Goal: Information Seeking & Learning: Learn about a topic

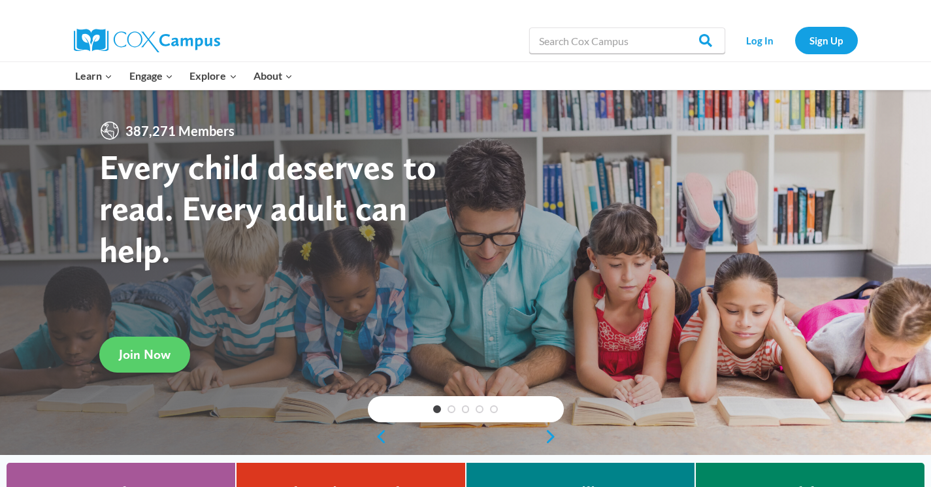
click at [754, 39] on link "Log In" at bounding box center [760, 40] width 57 height 27
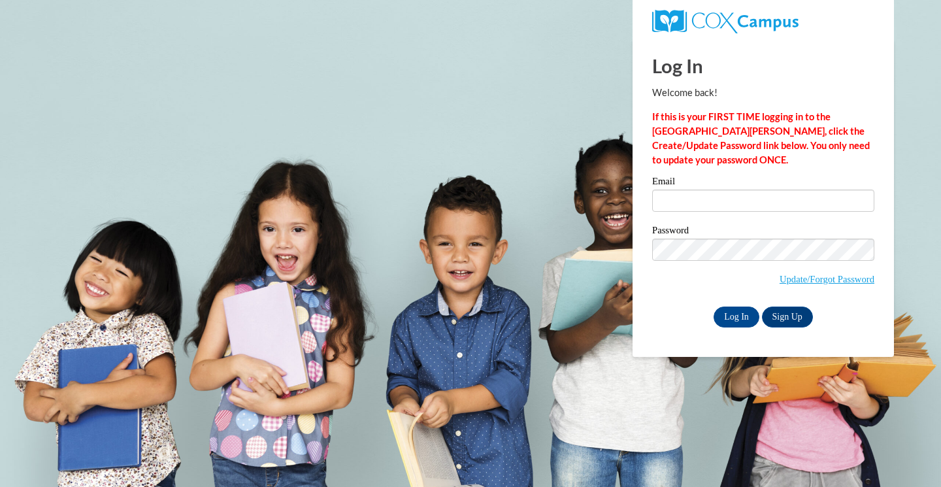
click at [703, 201] on input "Email" at bounding box center [763, 200] width 222 height 22
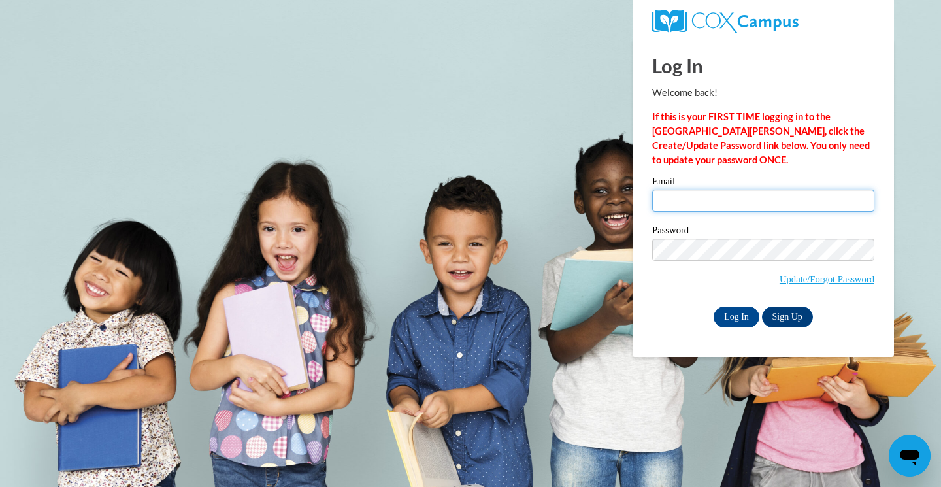
click at [760, 200] on input "Email" at bounding box center [763, 200] width 222 height 22
type input "erica.talbot@gmail.com"
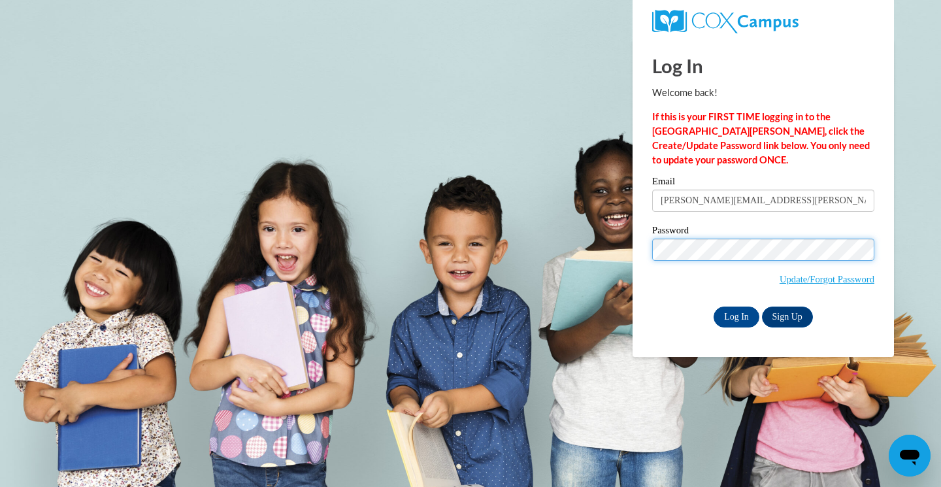
click at [713, 306] on input "Log In" at bounding box center [736, 316] width 46 height 21
click at [739, 315] on input "Log In" at bounding box center [736, 316] width 46 height 21
click at [737, 314] on input "Log In" at bounding box center [736, 316] width 46 height 21
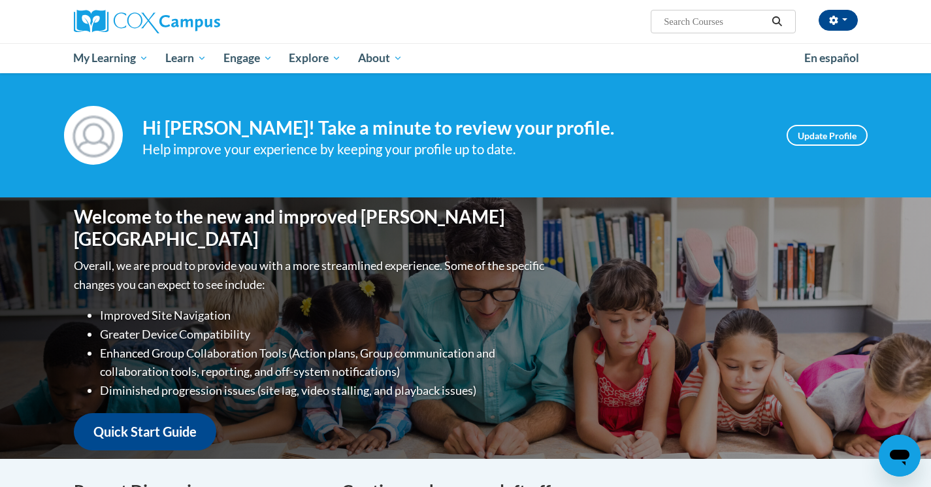
click at [119, 54] on span "My Learning" at bounding box center [110, 58] width 75 height 16
click at [0, 0] on span "My Course Progress" at bounding box center [0, 0] width 0 height 0
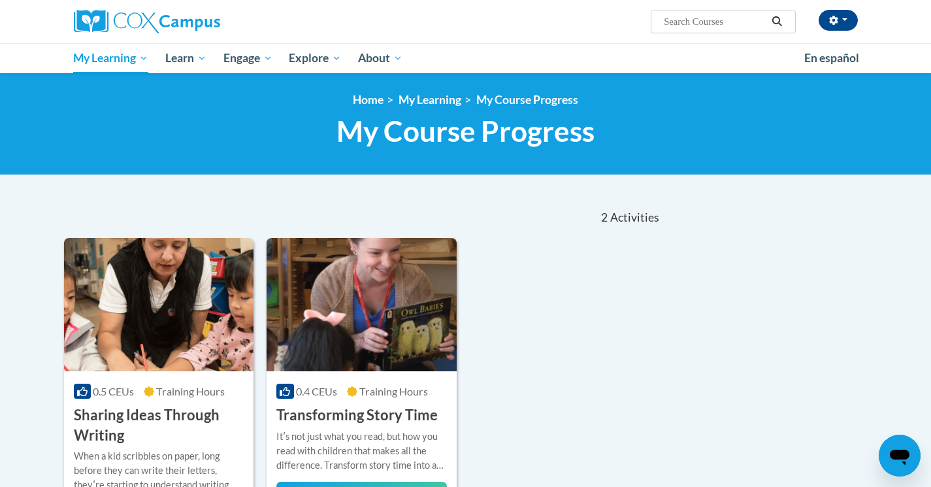
click at [188, 429] on h3 "Sharing Ideas Through Writing" at bounding box center [159, 425] width 170 height 40
click at [107, 434] on h3 "Sharing Ideas Through Writing" at bounding box center [159, 425] width 170 height 40
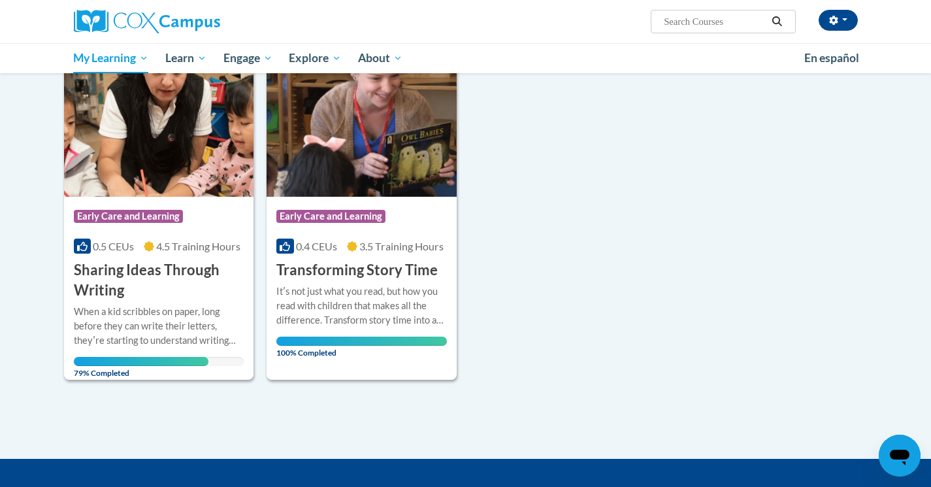
scroll to position [174, 0]
click at [118, 274] on h3 "Sharing Ideas Through Writing" at bounding box center [159, 280] width 170 height 40
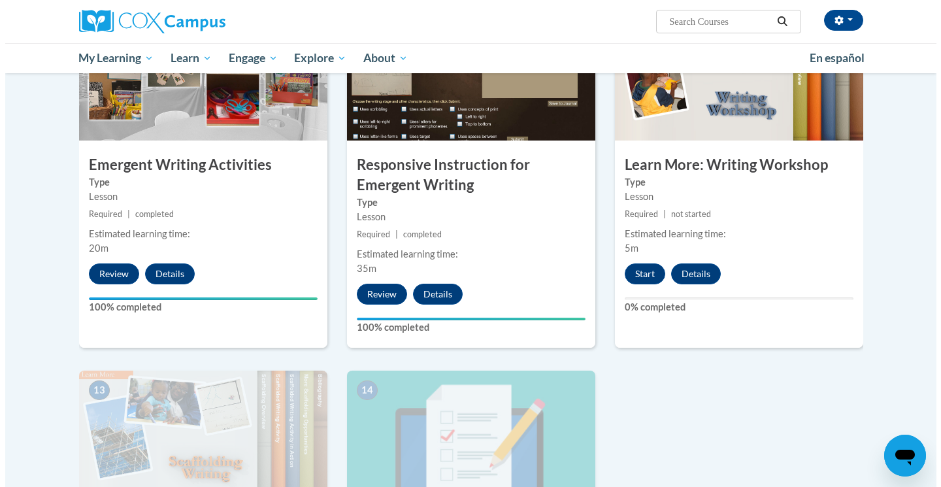
scroll to position [1409, 0]
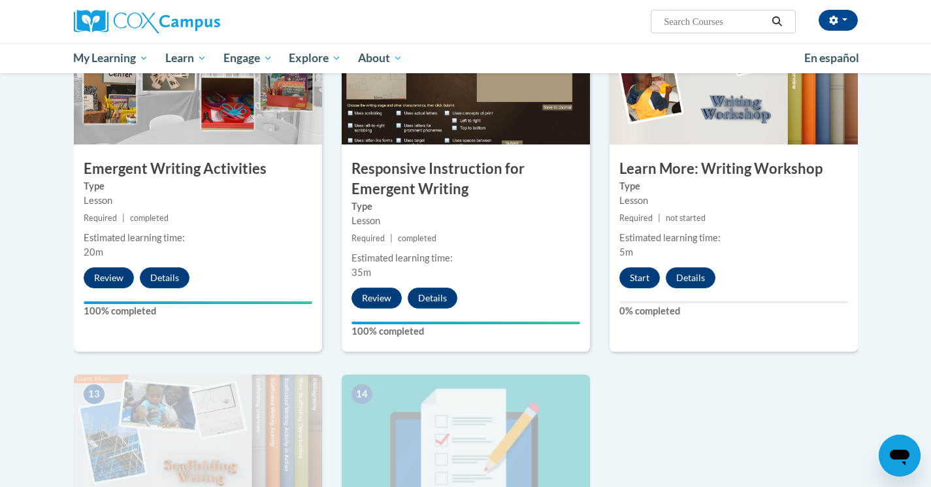
click at [630, 267] on button "Start" at bounding box center [639, 277] width 40 height 21
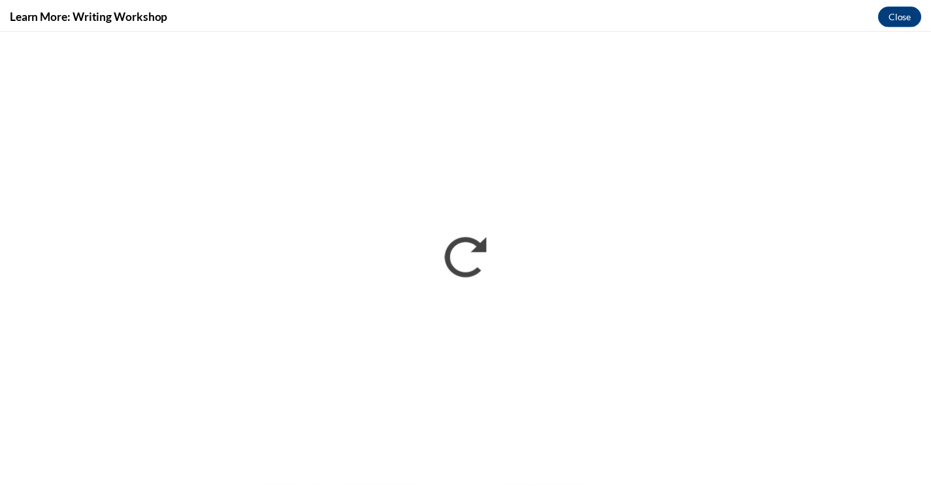
scroll to position [0, 0]
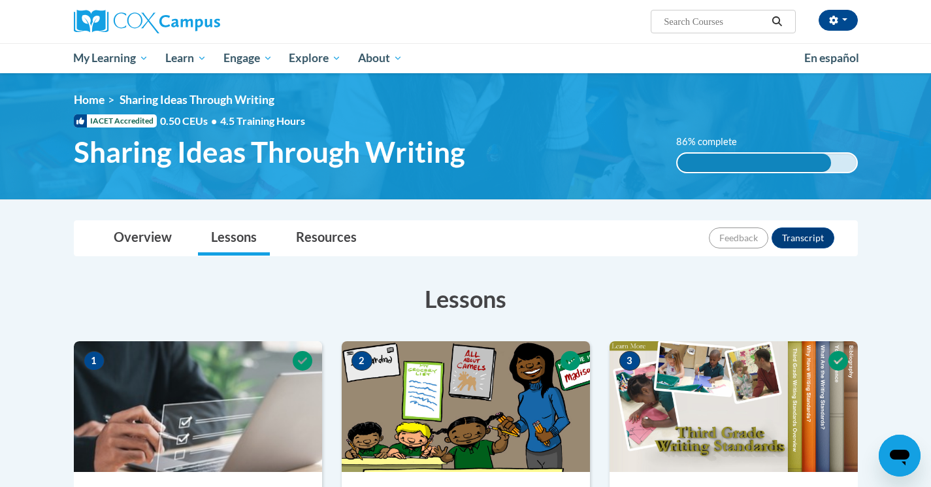
click at [0, 27] on div "Erica Anton (America/New_York UTC-04:00) My Profile Inbox My Transcripts Log Ou…" at bounding box center [465, 36] width 931 height 73
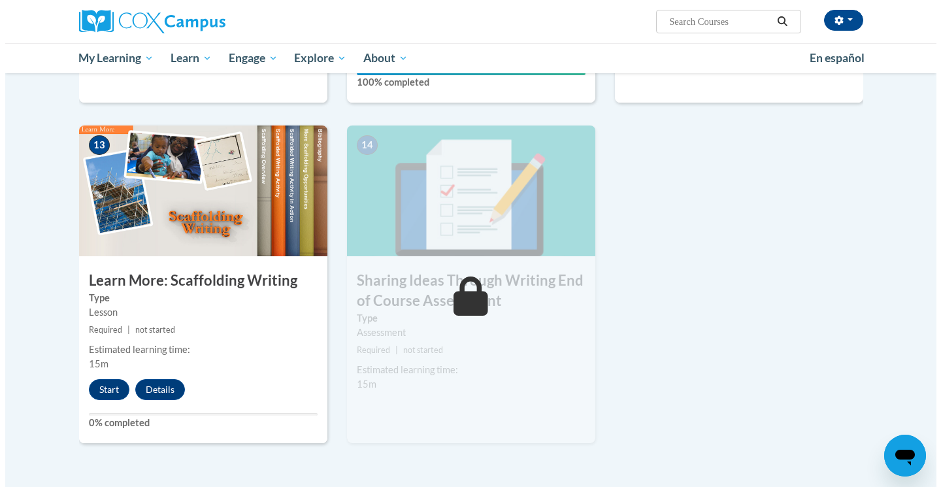
scroll to position [1659, 0]
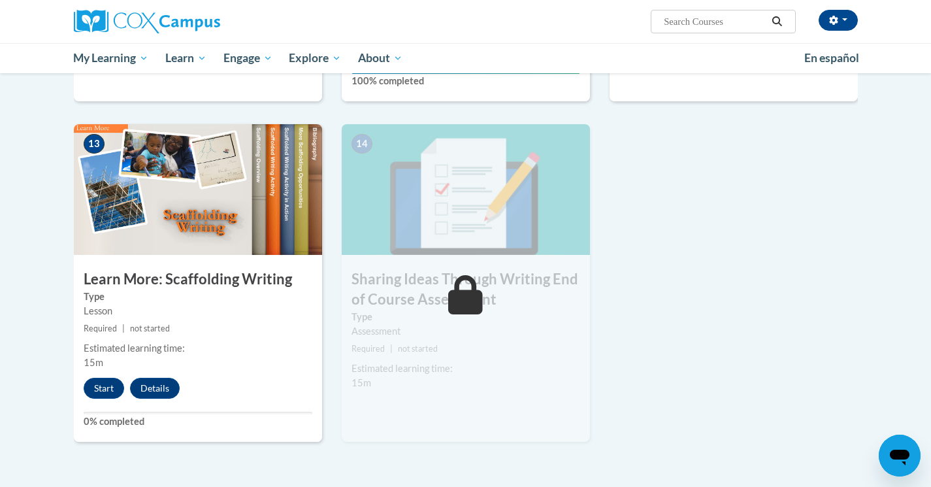
click at [105, 378] on button "Start" at bounding box center [104, 388] width 40 height 21
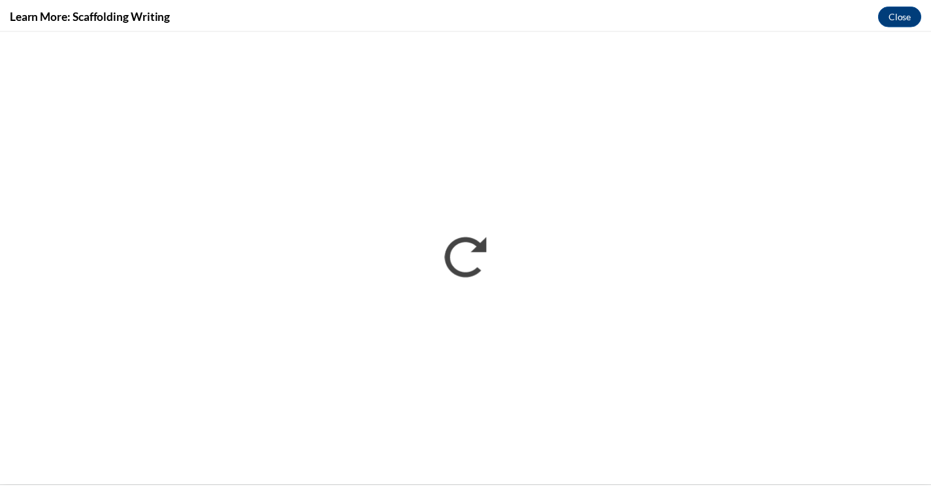
scroll to position [0, 0]
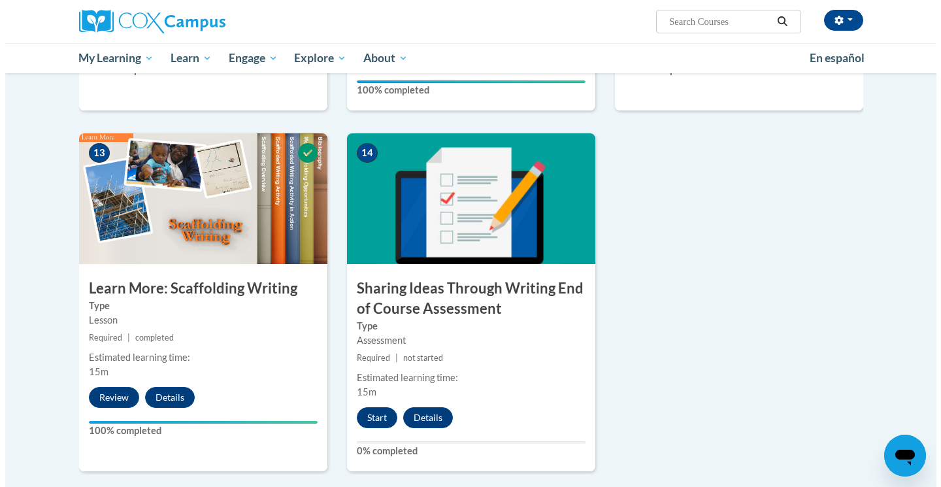
scroll to position [1649, 0]
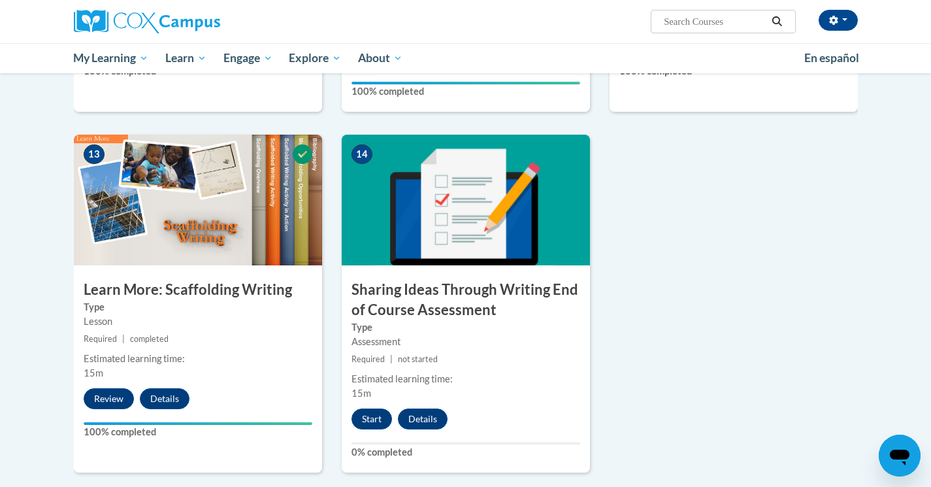
click at [367, 408] on button "Start" at bounding box center [371, 418] width 40 height 21
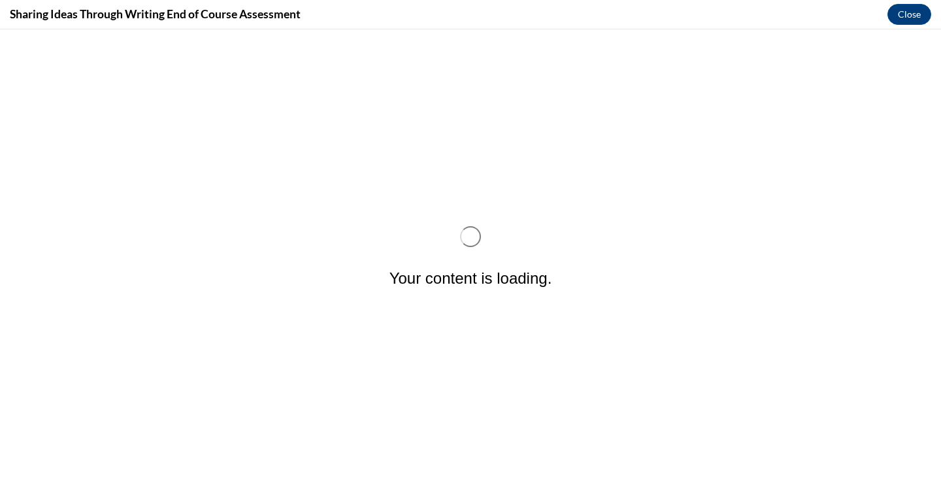
scroll to position [0, 0]
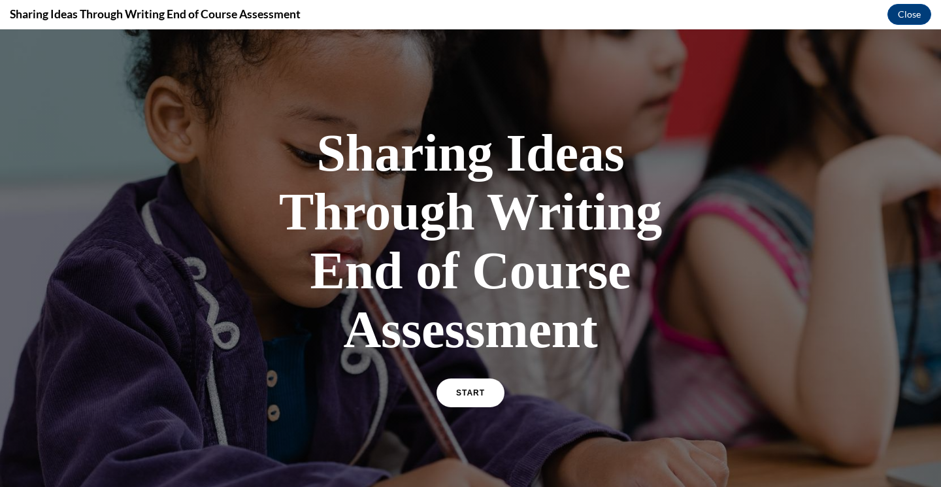
click at [459, 393] on span "START" at bounding box center [470, 392] width 29 height 9
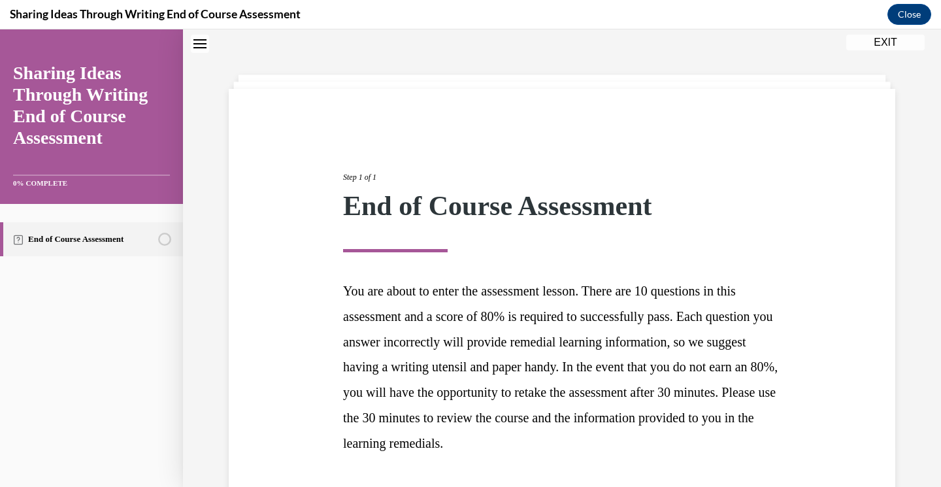
scroll to position [140, 0]
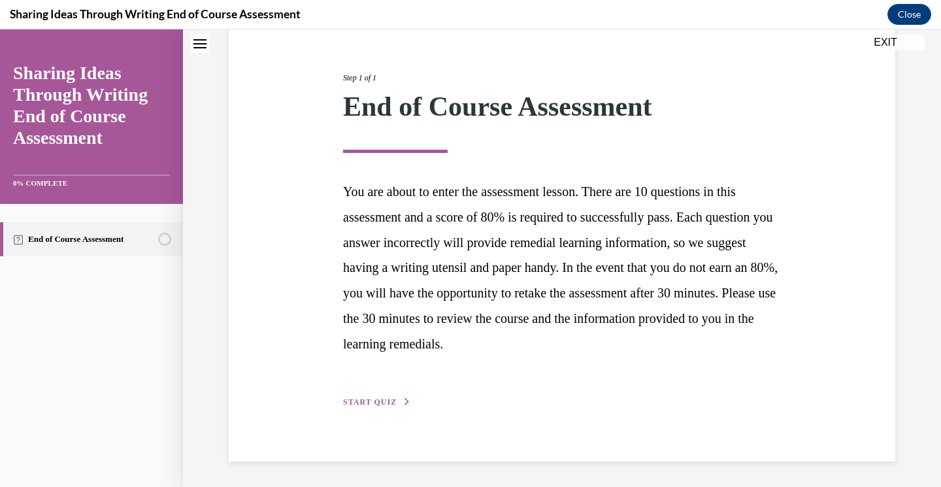
click at [366, 396] on button "START QUIZ" at bounding box center [377, 402] width 68 height 12
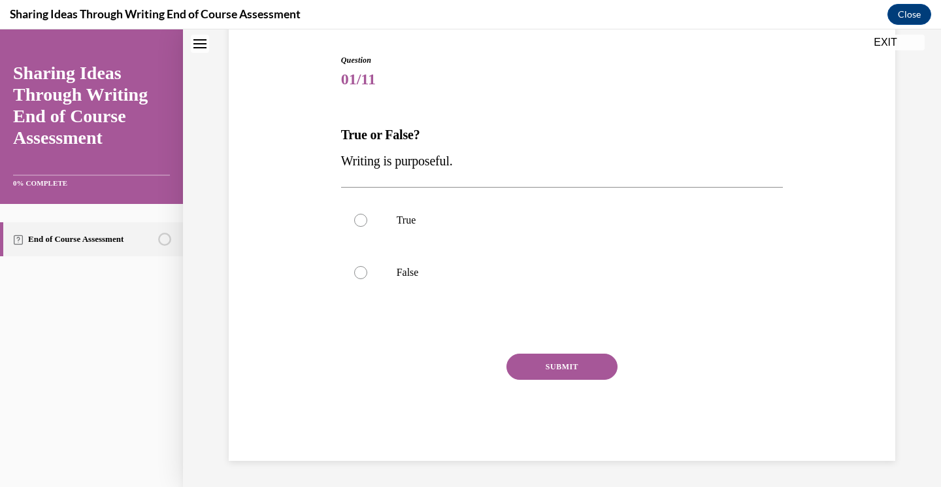
click at [354, 225] on div at bounding box center [360, 220] width 13 height 13
click at [354, 225] on input "True" at bounding box center [360, 220] width 13 height 13
radio input "true"
click at [557, 370] on button "SUBMIT" at bounding box center [561, 366] width 111 height 26
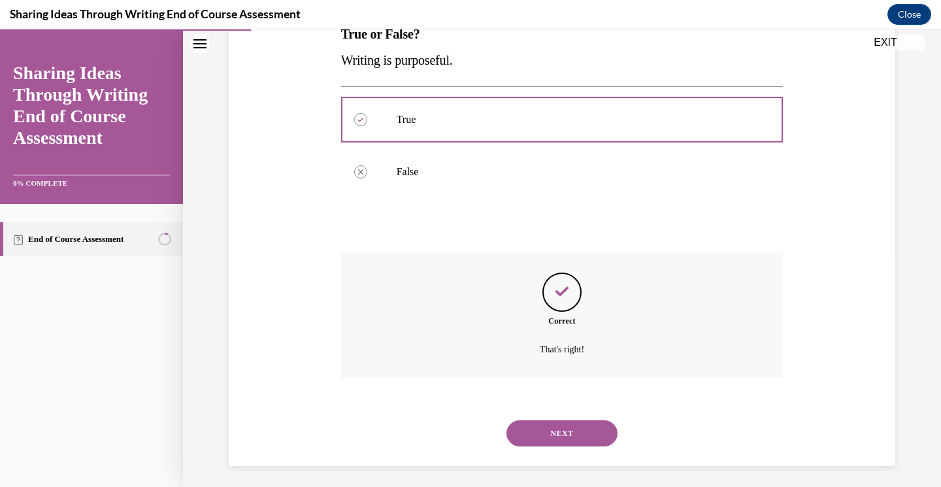
scroll to position [233, 0]
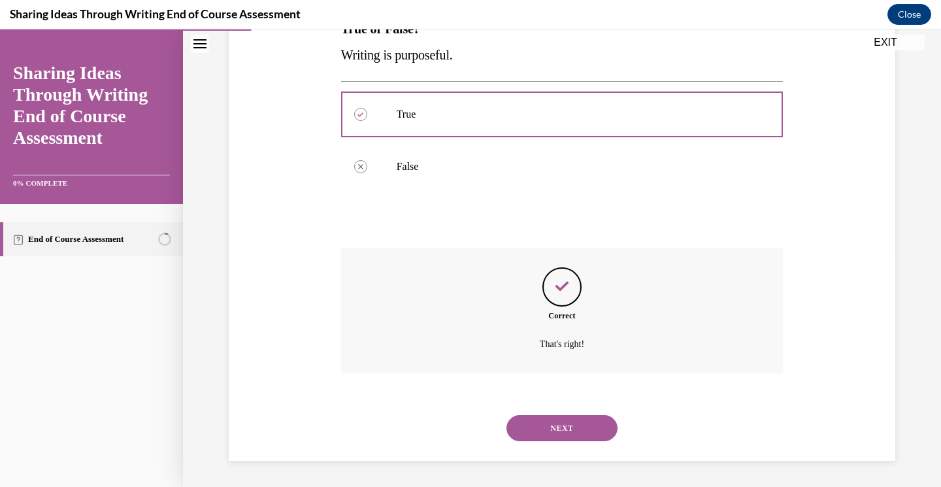
click at [563, 426] on button "NEXT" at bounding box center [561, 428] width 111 height 26
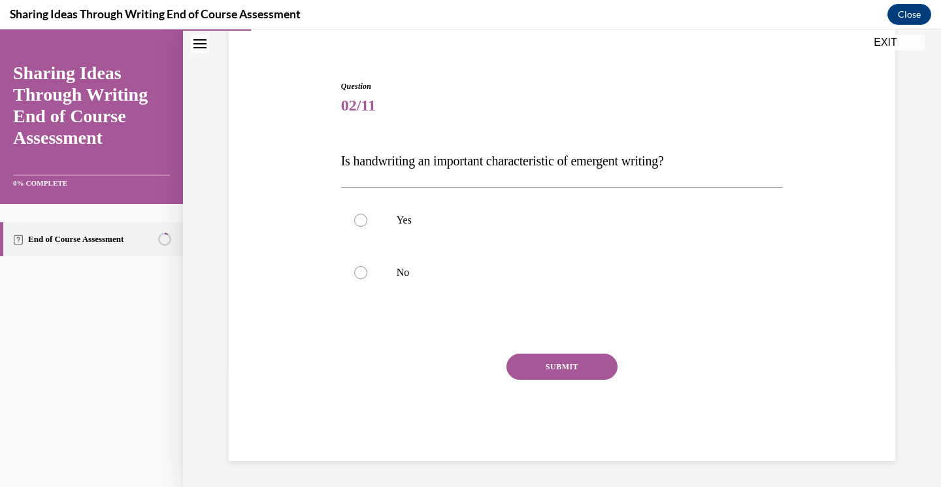
scroll to position [101, 0]
click at [366, 265] on label "No" at bounding box center [562, 272] width 442 height 52
click at [366, 266] on input "No" at bounding box center [360, 272] width 13 height 13
radio input "true"
click at [566, 369] on button "SUBMIT" at bounding box center [561, 366] width 111 height 26
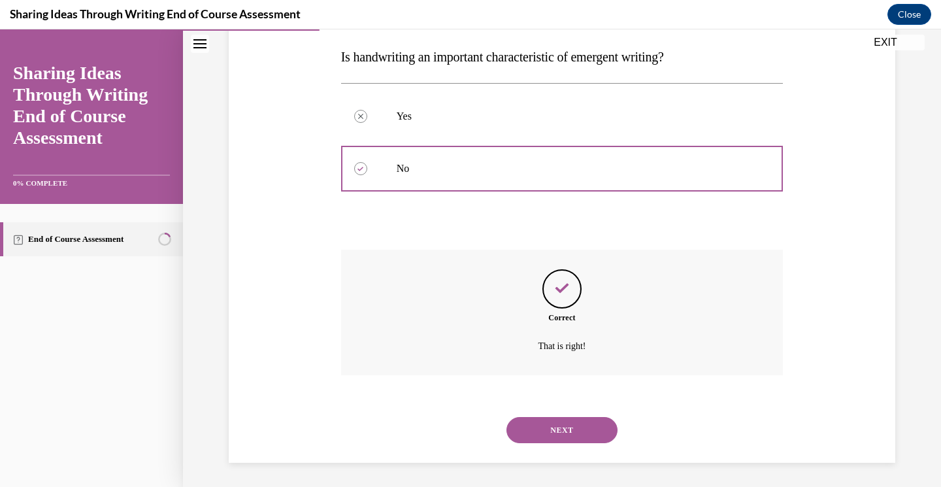
scroll to position [207, 0]
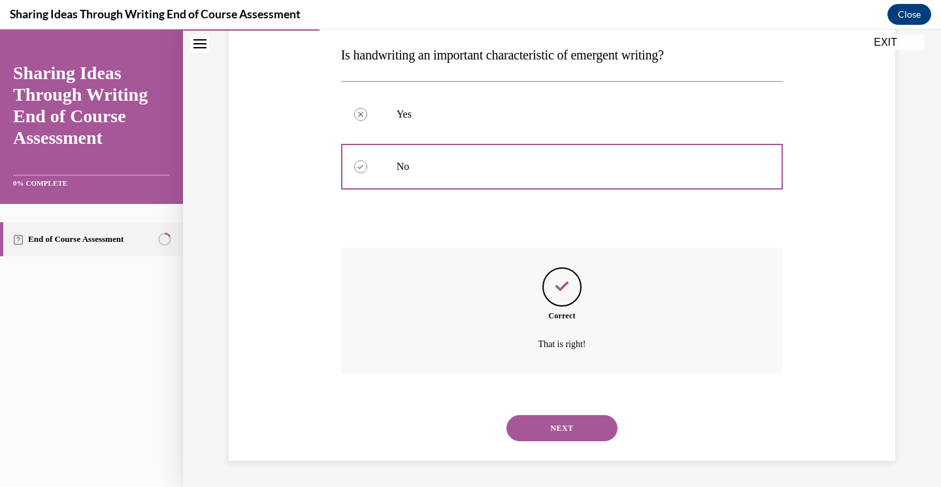
click at [587, 431] on button "NEXT" at bounding box center [561, 428] width 111 height 26
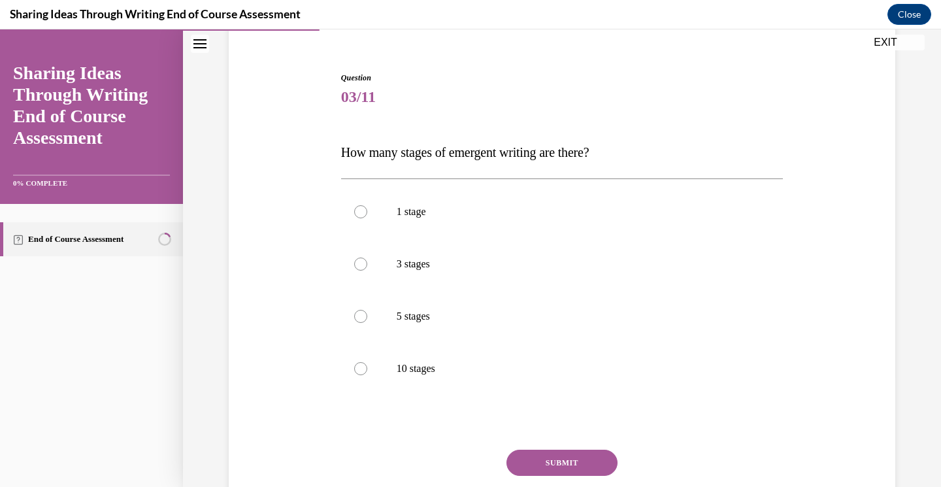
scroll to position [115, 0]
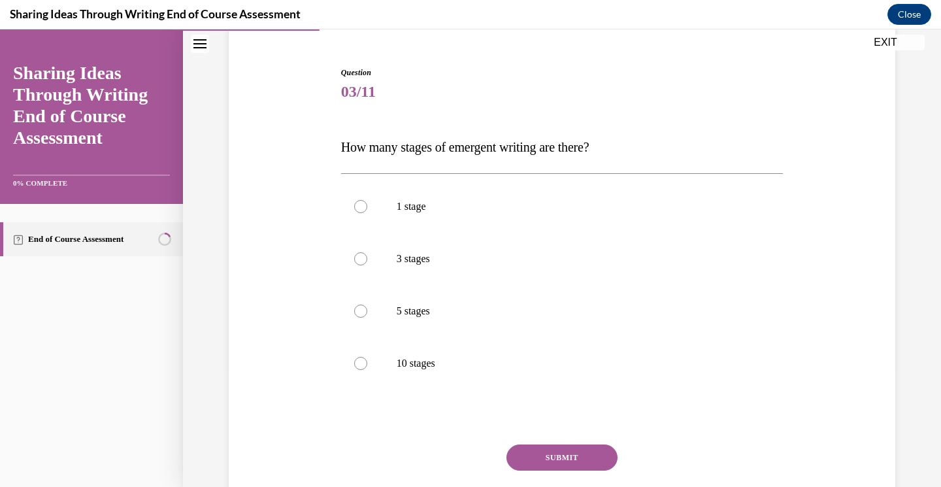
click at [362, 318] on label "5 stages" at bounding box center [562, 311] width 442 height 52
click at [362, 317] on input "5 stages" at bounding box center [360, 310] width 13 height 13
radio input "true"
click at [559, 455] on button "SUBMIT" at bounding box center [561, 457] width 111 height 26
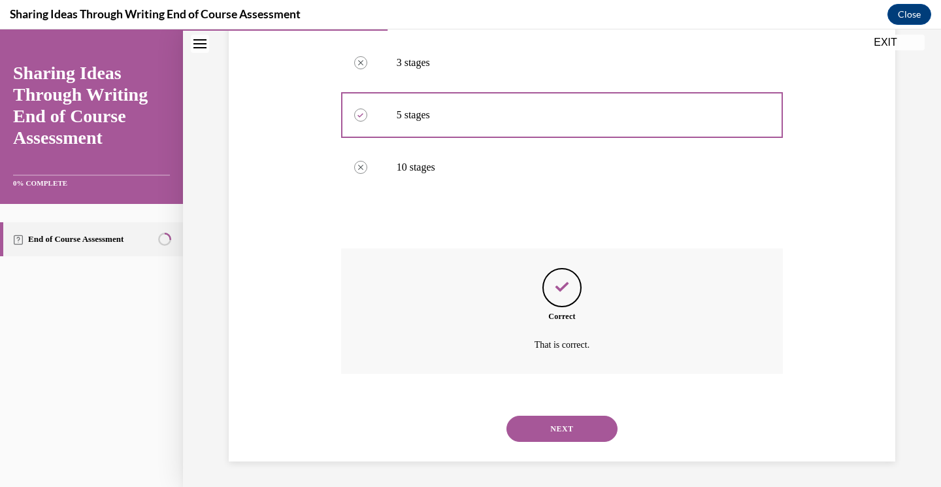
scroll to position [312, 0]
click at [555, 435] on button "NEXT" at bounding box center [561, 428] width 111 height 26
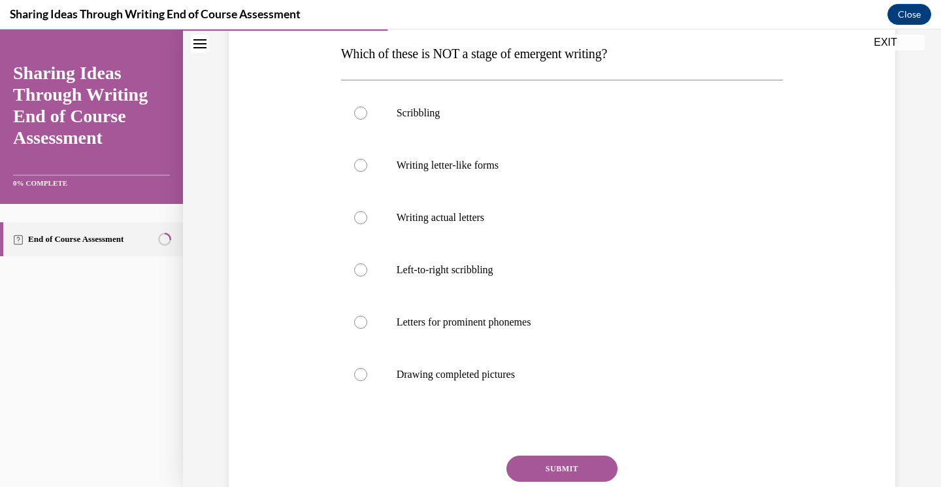
scroll to position [220, 0]
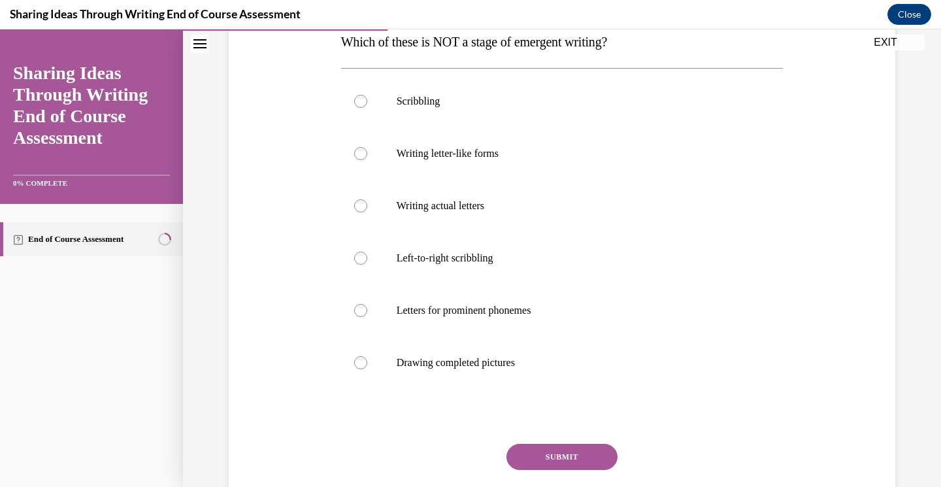
click at [354, 360] on div at bounding box center [360, 362] width 13 height 13
click at [354, 360] on input "Drawing completed pictures" at bounding box center [360, 362] width 13 height 13
radio input "true"
click at [553, 455] on button "SUBMIT" at bounding box center [561, 456] width 111 height 26
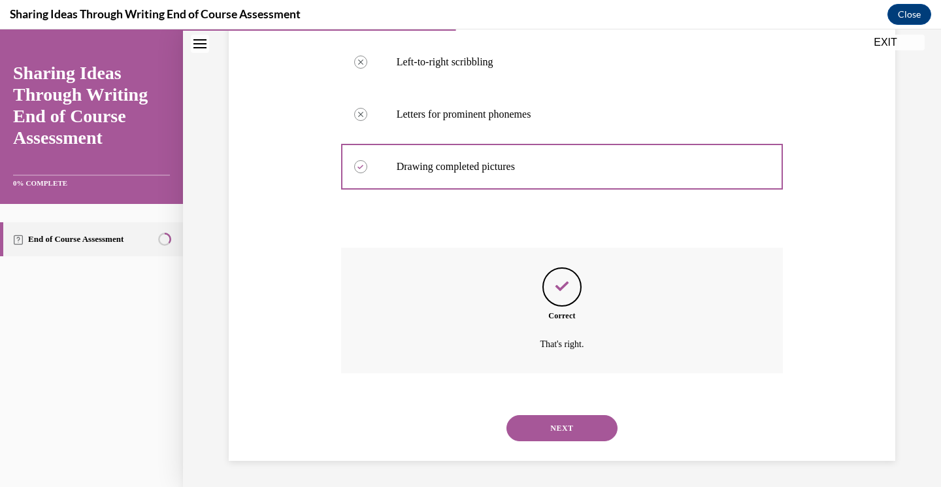
click at [562, 439] on button "NEXT" at bounding box center [561, 428] width 111 height 26
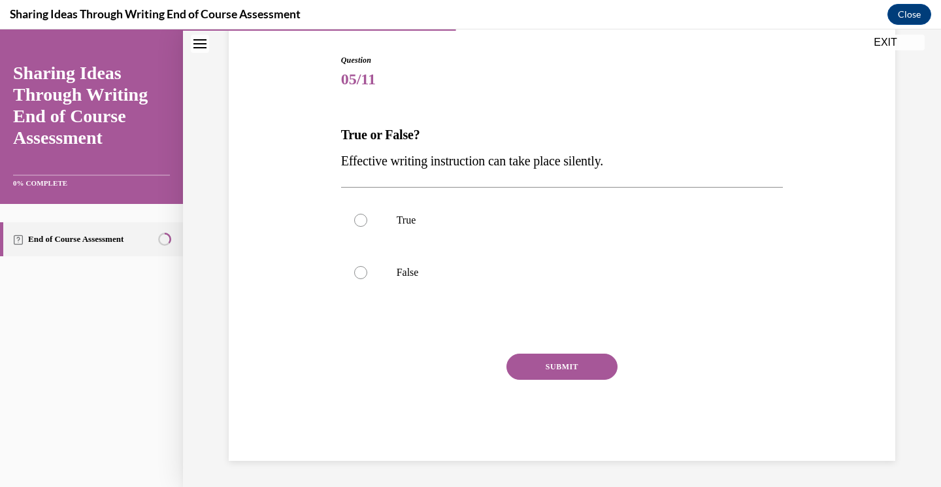
scroll to position [127, 0]
click at [354, 268] on div at bounding box center [360, 272] width 13 height 13
click at [354, 268] on input "False" at bounding box center [360, 272] width 13 height 13
radio input "true"
click at [570, 376] on button "SUBMIT" at bounding box center [561, 366] width 111 height 26
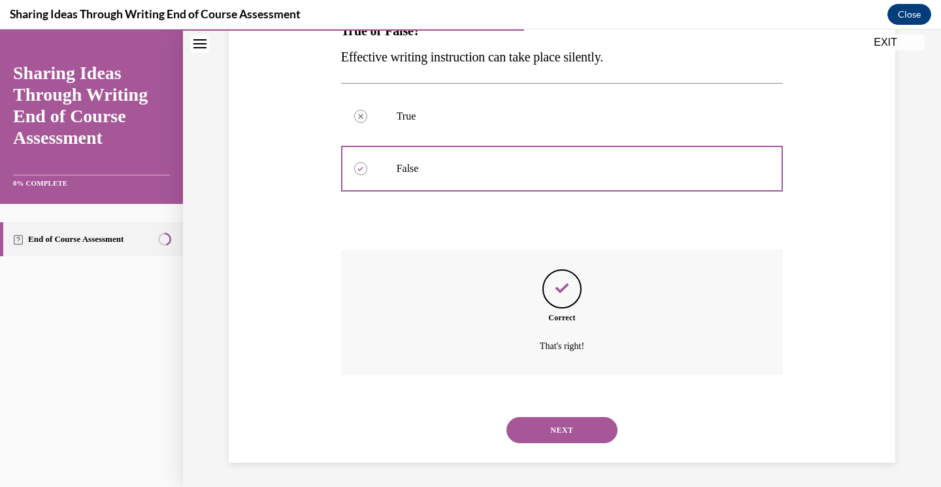
scroll to position [233, 0]
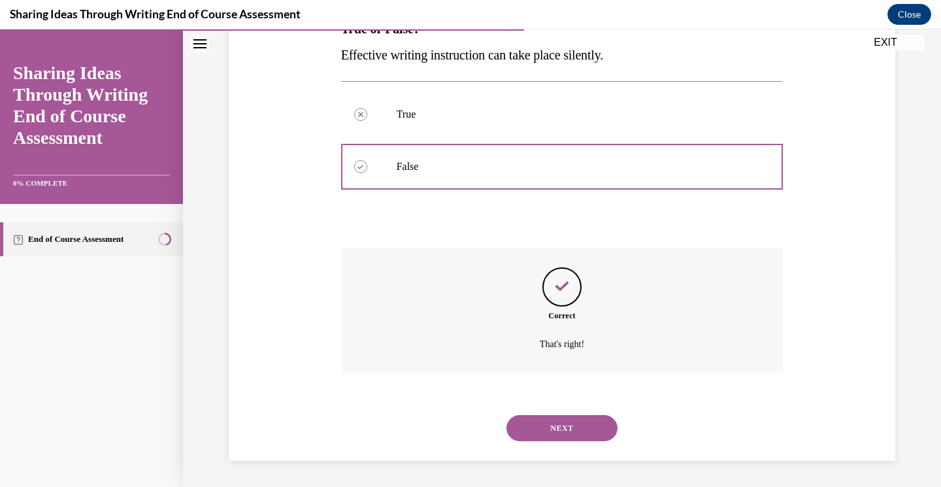
click at [572, 425] on button "NEXT" at bounding box center [561, 428] width 111 height 26
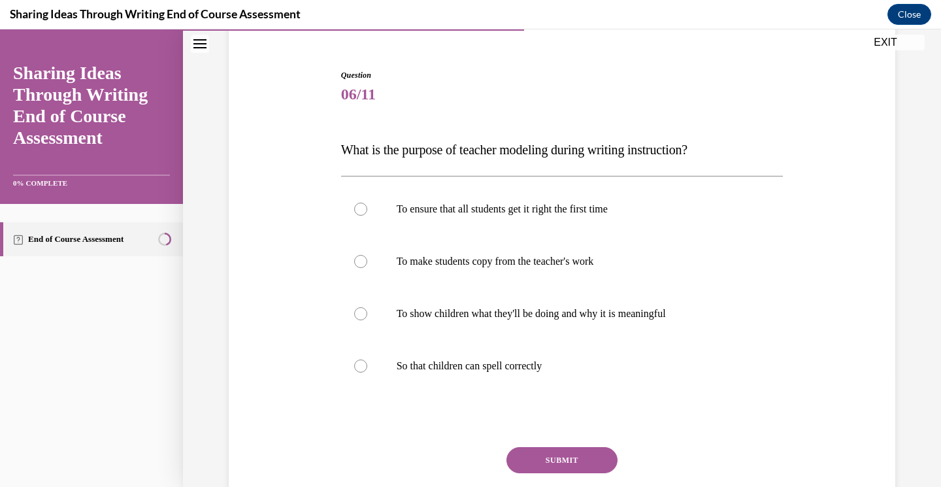
scroll to position [115, 0]
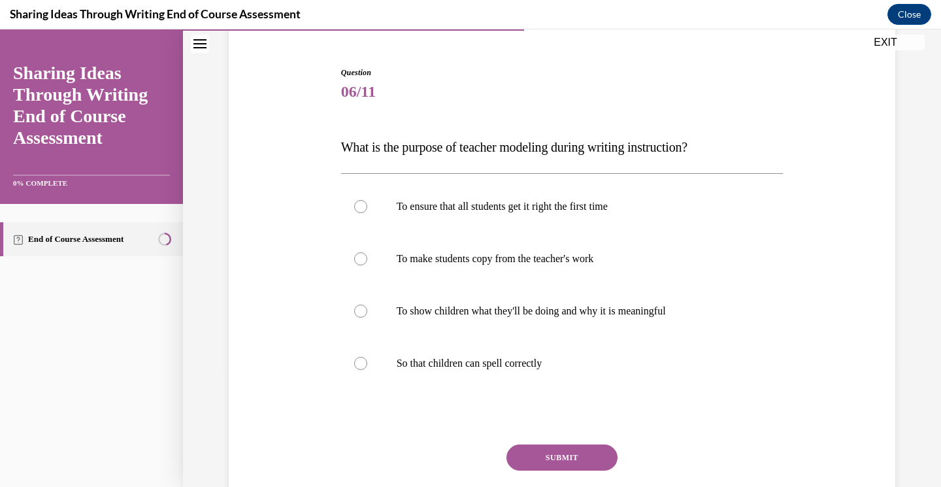
click at [369, 318] on label "To show children what they'll be doing and why it is meaningful" at bounding box center [562, 311] width 442 height 52
click at [367, 317] on input "To show children what they'll be doing and why it is meaningful" at bounding box center [360, 310] width 13 height 13
radio input "true"
click at [579, 453] on button "SUBMIT" at bounding box center [561, 457] width 111 height 26
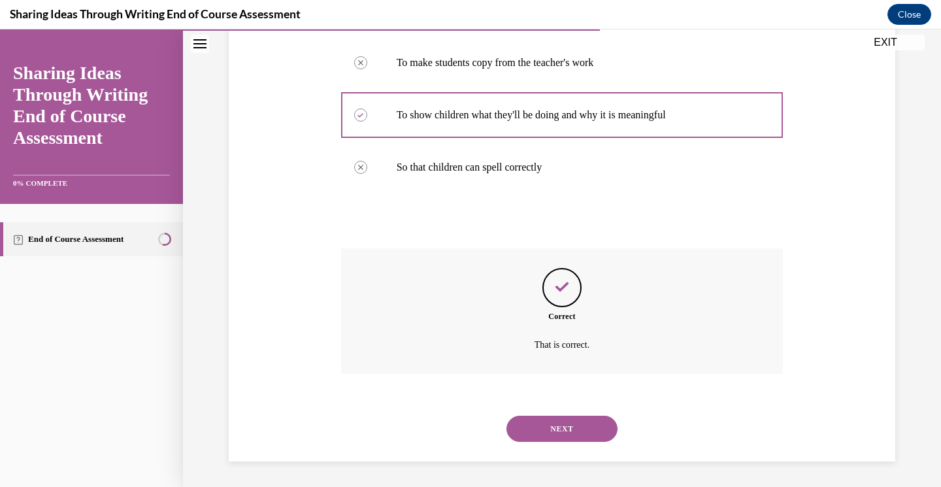
scroll to position [312, 0]
click at [579, 427] on button "NEXT" at bounding box center [561, 428] width 111 height 26
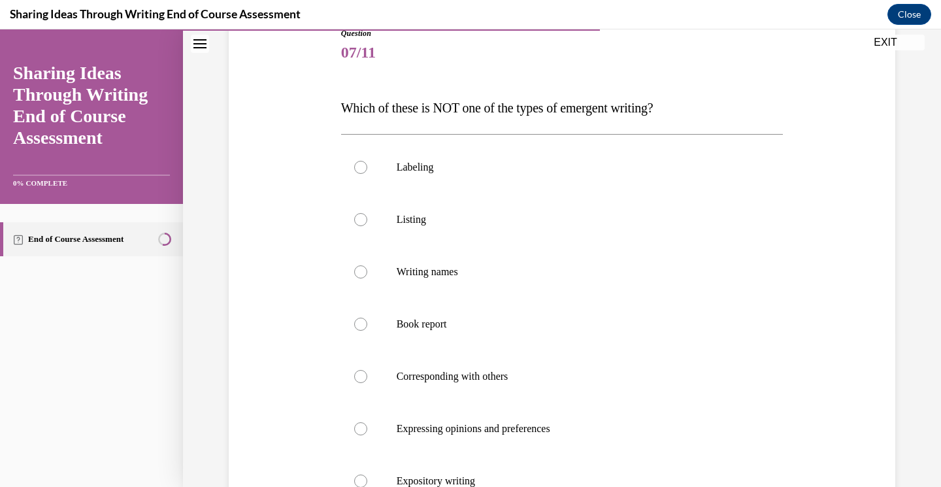
scroll to position [167, 0]
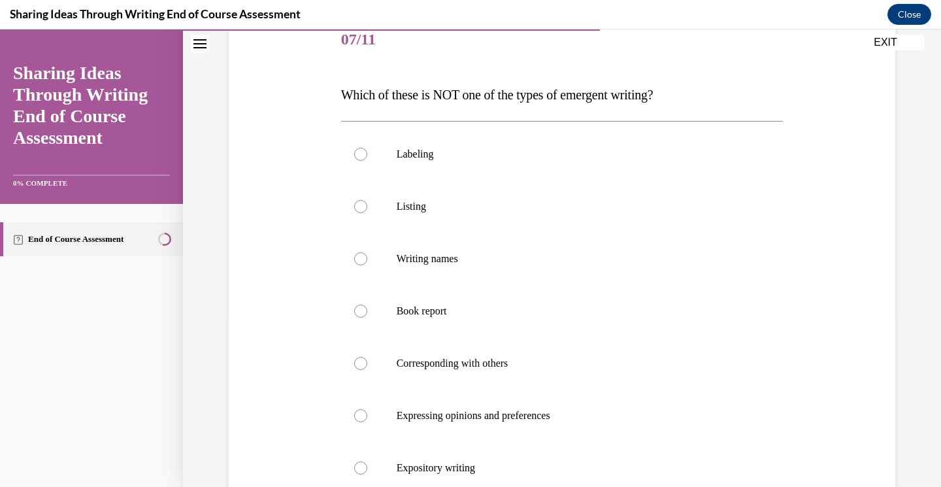
click at [362, 299] on label "Book report" at bounding box center [562, 311] width 442 height 52
click at [362, 304] on input "Book report" at bounding box center [360, 310] width 13 height 13
radio input "true"
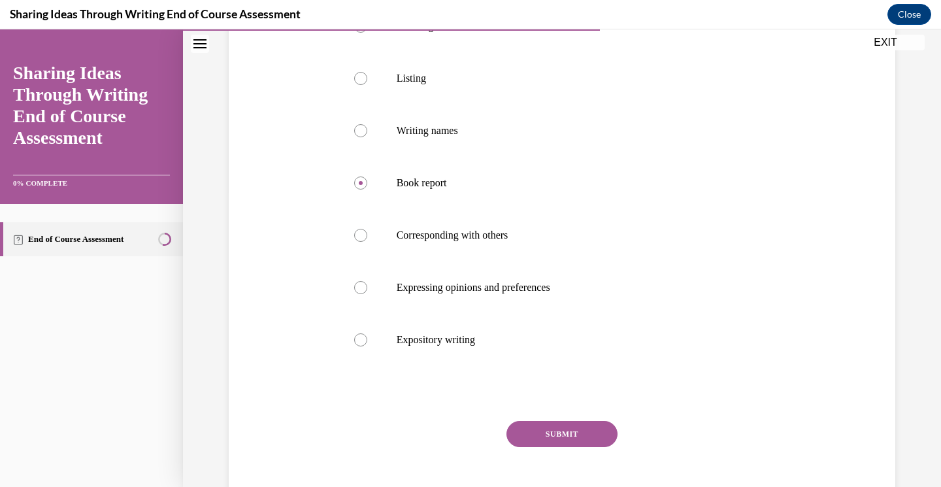
click at [568, 440] on button "SUBMIT" at bounding box center [561, 434] width 111 height 26
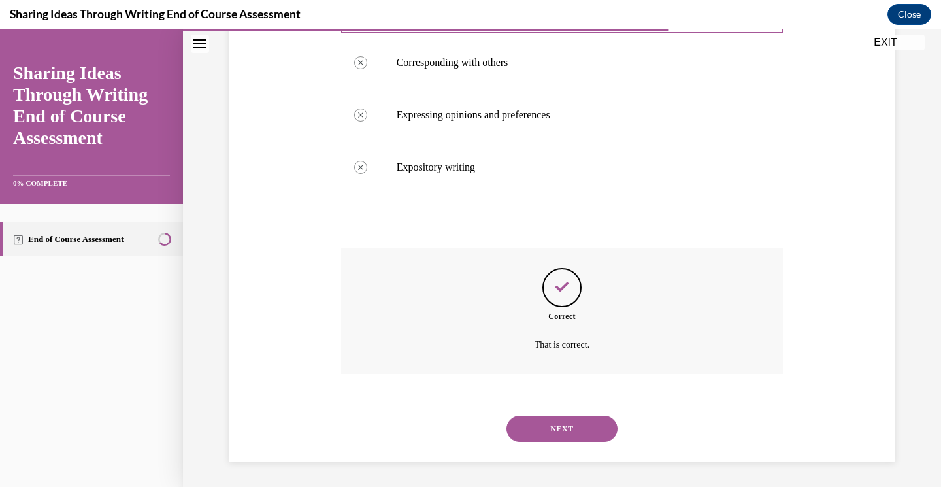
scroll to position [468, 0]
click at [575, 432] on button "NEXT" at bounding box center [561, 428] width 111 height 26
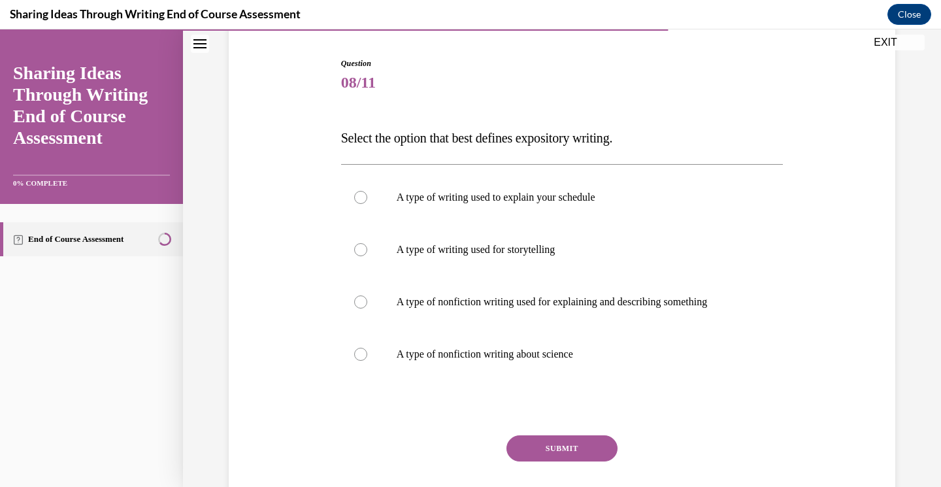
scroll to position [125, 0]
click at [348, 307] on label "A type of nonfiction writing used for explaining and describing something" at bounding box center [562, 301] width 442 height 52
click at [354, 307] on input "A type of nonfiction writing used for explaining and describing something" at bounding box center [360, 301] width 13 height 13
radio input "true"
click at [563, 449] on button "SUBMIT" at bounding box center [561, 447] width 111 height 26
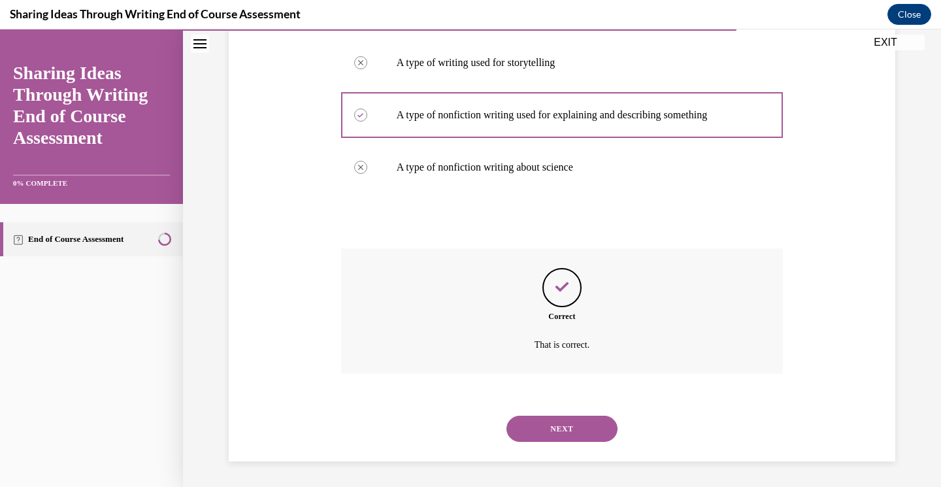
scroll to position [312, 0]
click at [573, 424] on button "NEXT" at bounding box center [561, 428] width 111 height 26
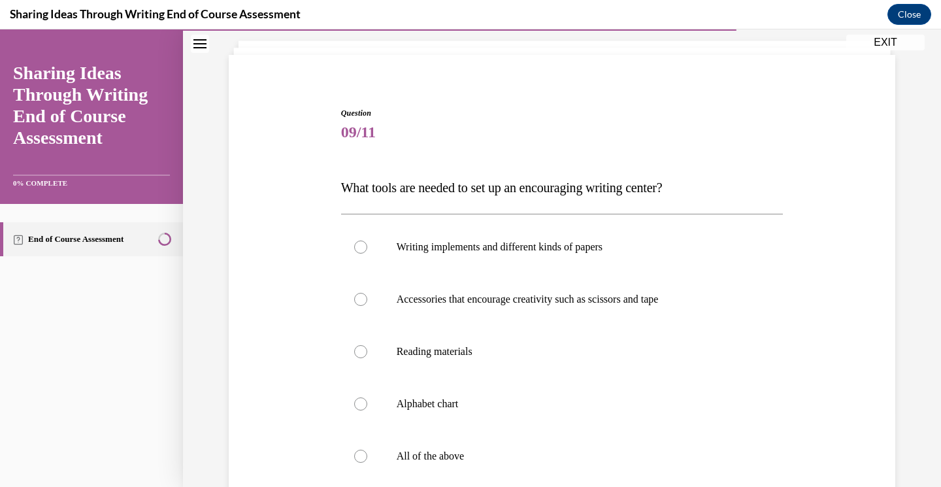
scroll to position [138, 0]
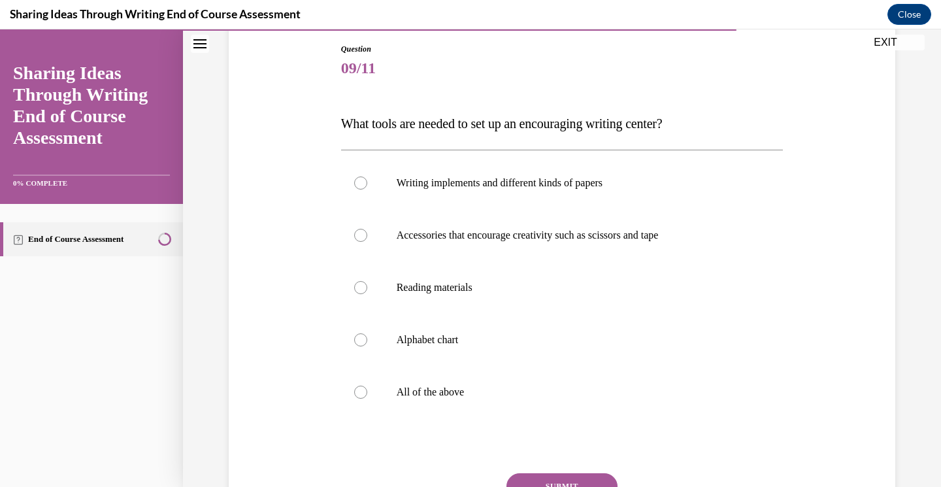
click at [359, 393] on div at bounding box center [360, 391] width 13 height 13
click at [359, 393] on input "All of the above" at bounding box center [360, 391] width 13 height 13
radio input "true"
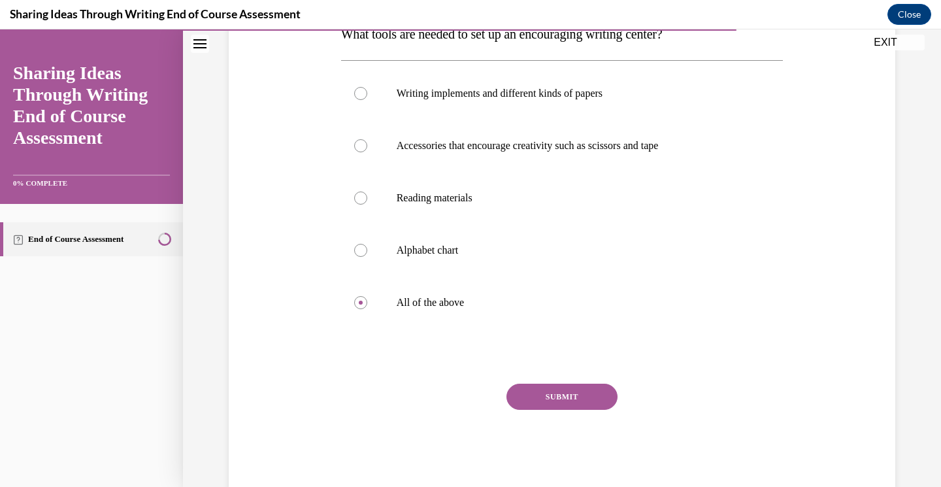
click at [564, 401] on button "SUBMIT" at bounding box center [561, 396] width 111 height 26
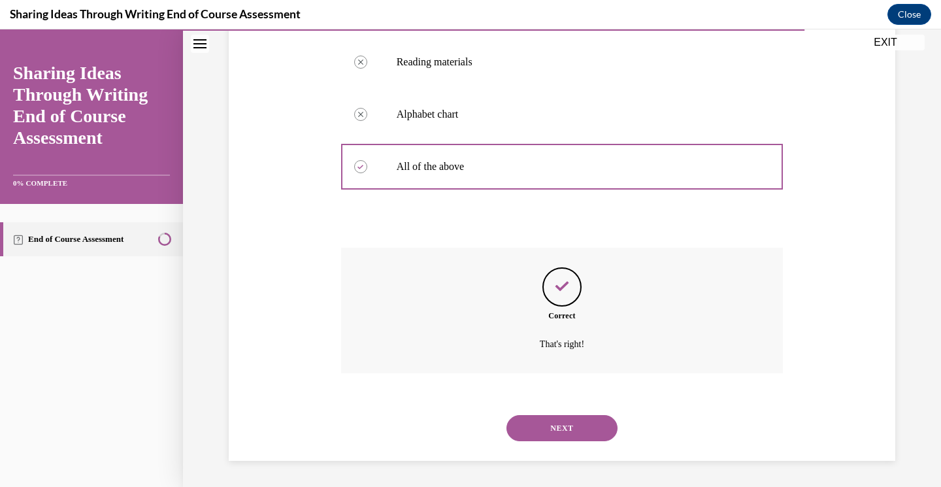
click at [581, 430] on button "NEXT" at bounding box center [561, 428] width 111 height 26
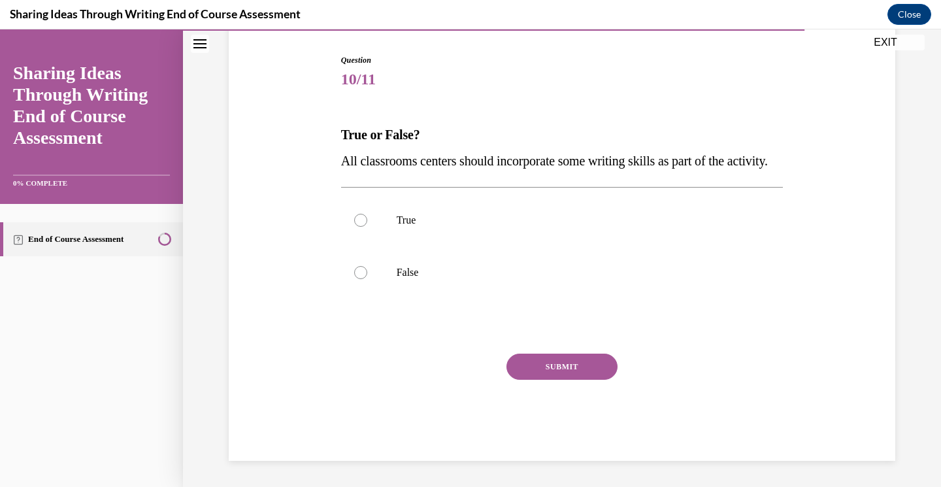
scroll to position [145, 0]
click at [357, 227] on div at bounding box center [360, 220] width 13 height 13
click at [357, 227] on input "True" at bounding box center [360, 220] width 13 height 13
radio input "true"
click at [568, 378] on button "SUBMIT" at bounding box center [561, 366] width 111 height 26
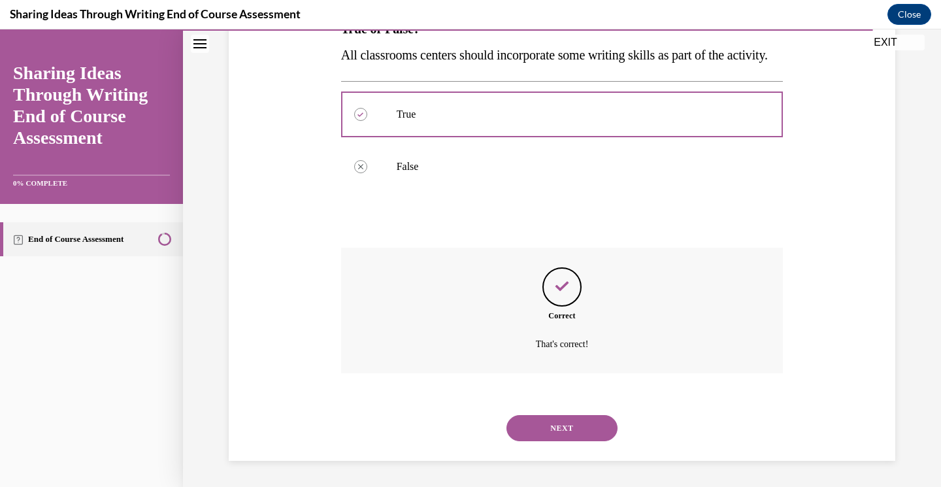
click at [573, 435] on button "NEXT" at bounding box center [561, 428] width 111 height 26
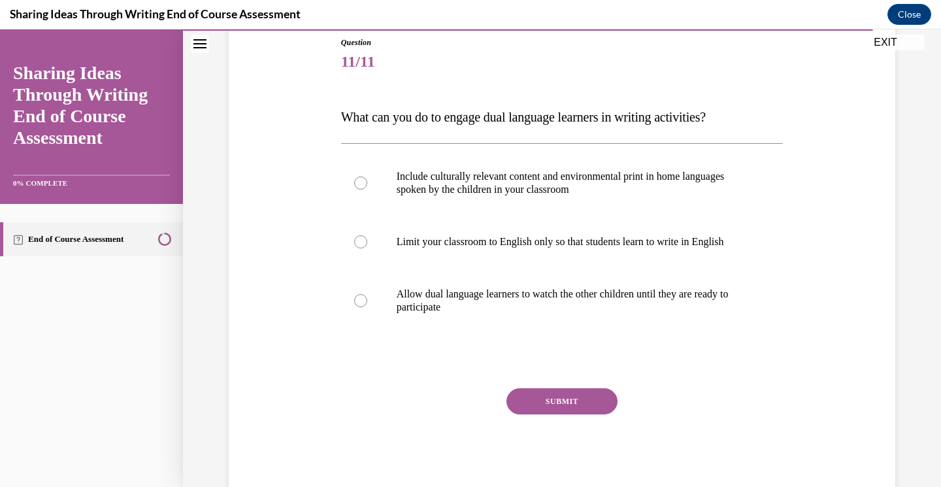
click at [366, 189] on label "Include culturally relevant content and environmental print in home languages s…" at bounding box center [562, 182] width 442 height 65
click at [366, 189] on input "Include culturally relevant content and environmental print in home languages s…" at bounding box center [360, 182] width 13 height 13
radio input "true"
click at [568, 398] on button "SUBMIT" at bounding box center [561, 401] width 111 height 26
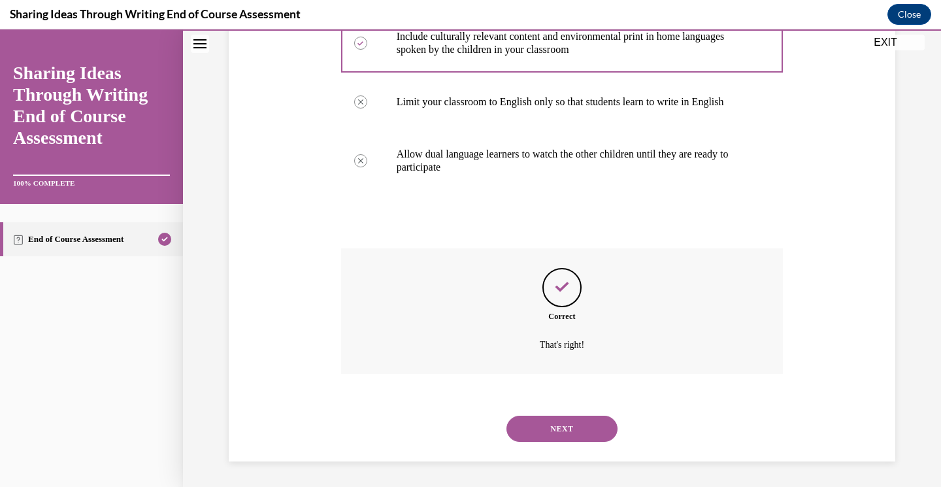
scroll to position [285, 0]
click at [562, 425] on button "NEXT" at bounding box center [561, 428] width 111 height 26
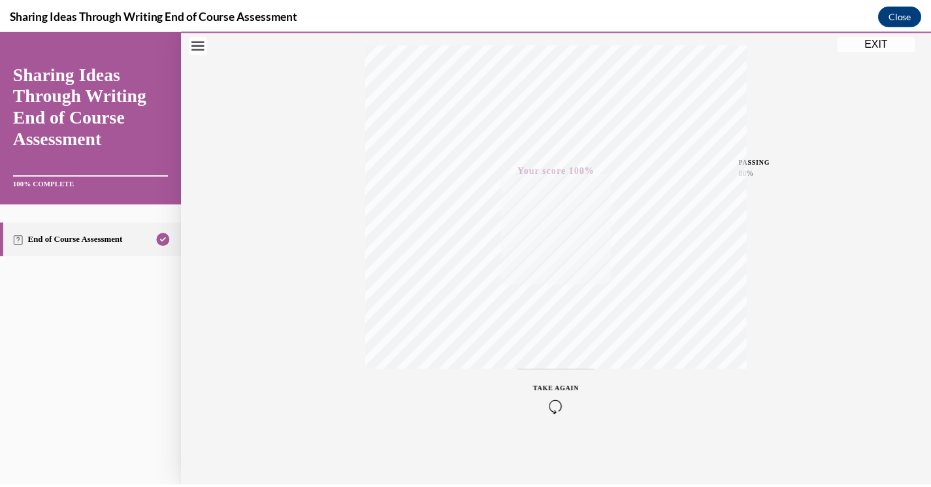
scroll to position [212, 0]
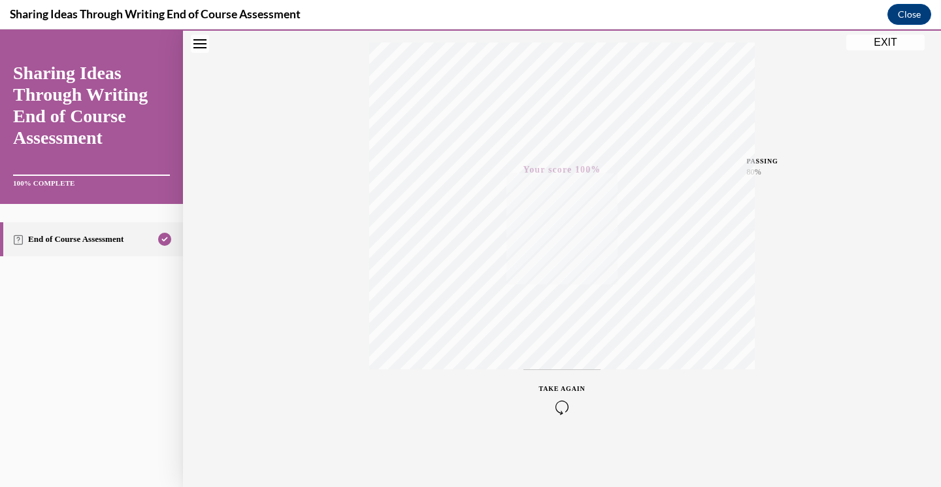
click at [892, 40] on button "EXIT" at bounding box center [885, 43] width 78 height 16
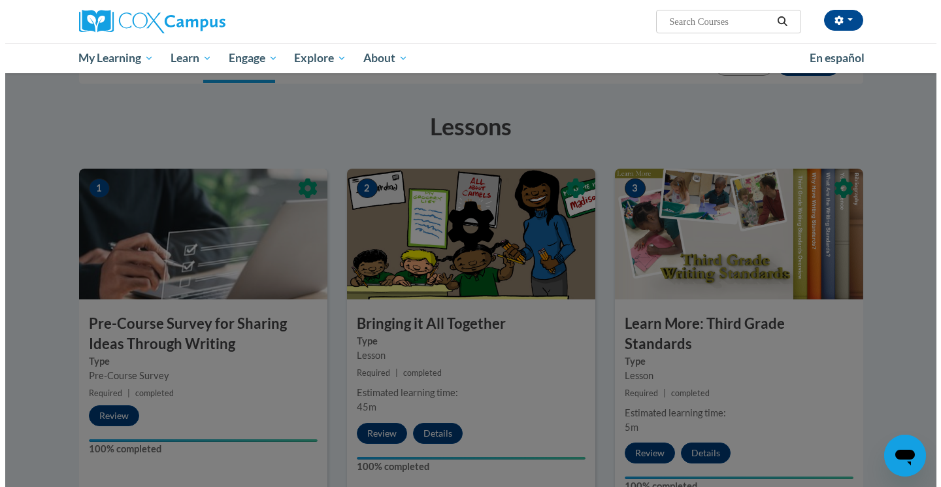
scroll to position [0, 0]
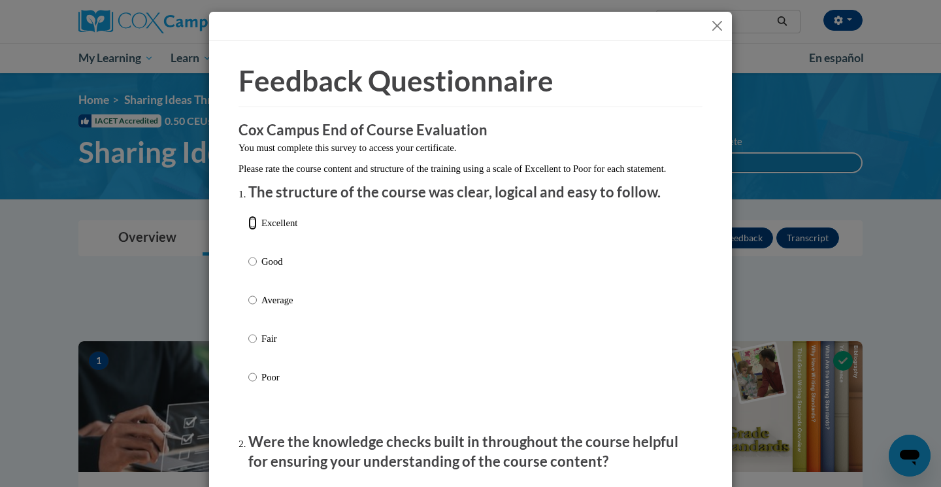
click at [249, 230] on input "Excellent" at bounding box center [252, 223] width 8 height 14
radio input "true"
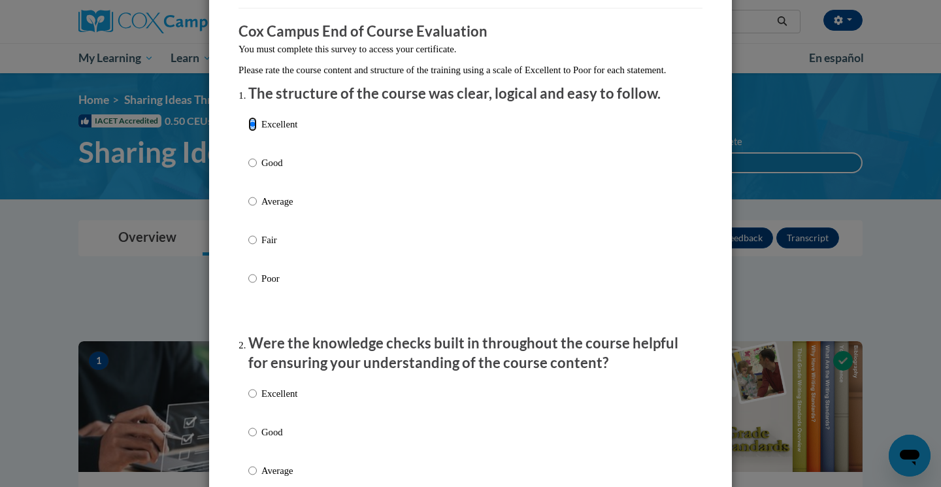
scroll to position [170, 0]
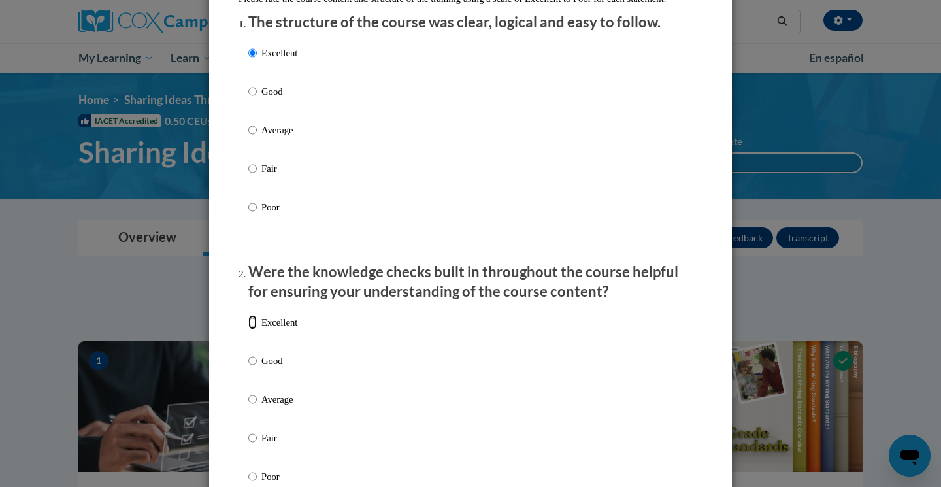
click at [248, 329] on input "Excellent" at bounding box center [252, 322] width 8 height 14
radio input "true"
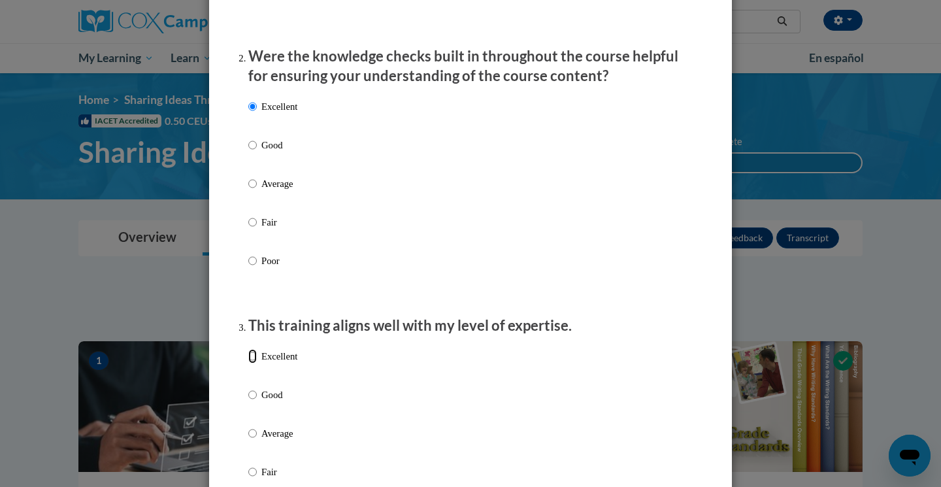
click at [248, 363] on input "Excellent" at bounding box center [252, 356] width 8 height 14
radio input "true"
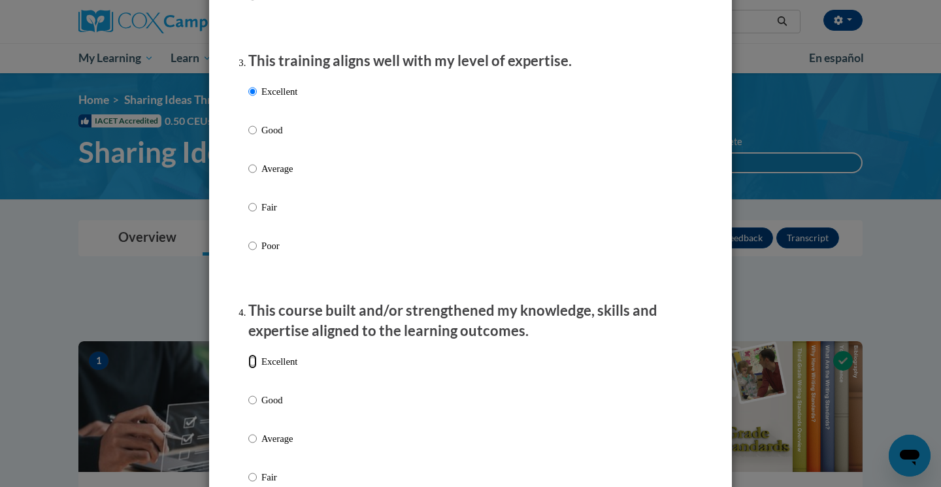
click at [251, 368] on input "Excellent" at bounding box center [252, 361] width 8 height 14
radio input "true"
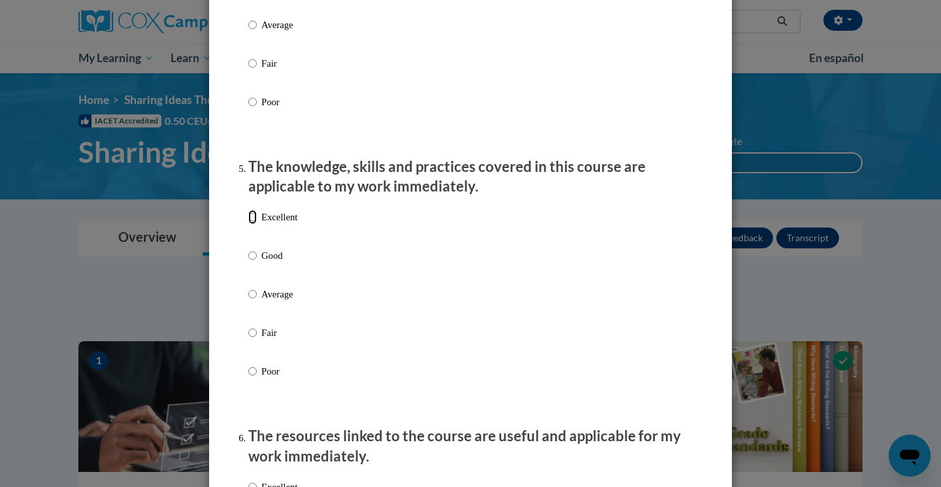
click at [250, 224] on input "Excellent" at bounding box center [252, 217] width 8 height 14
radio input "true"
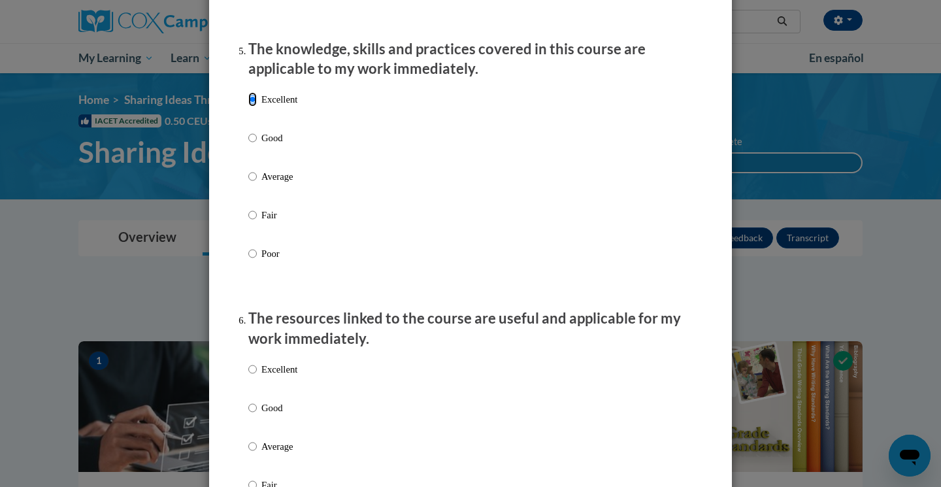
scroll to position [1304, 0]
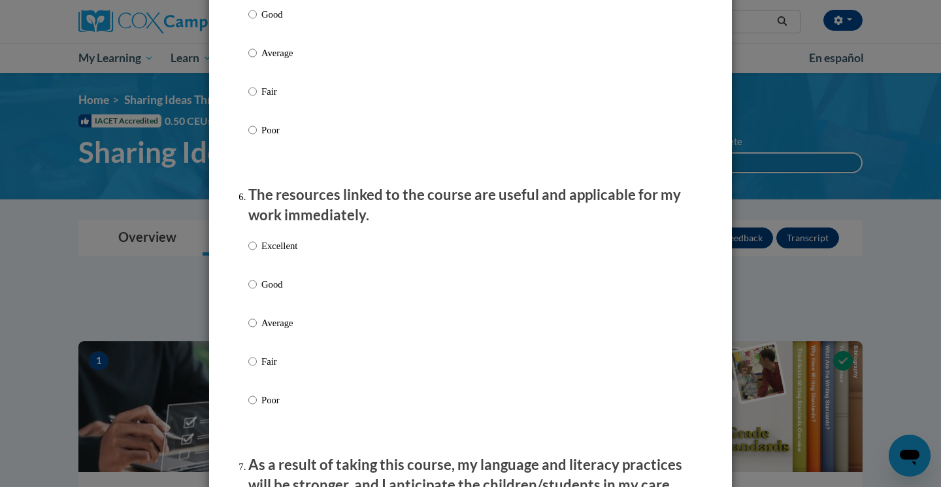
click at [249, 244] on li "The resources linked to the course are useful and applicable for my work immedi…" at bounding box center [470, 315] width 444 height 260
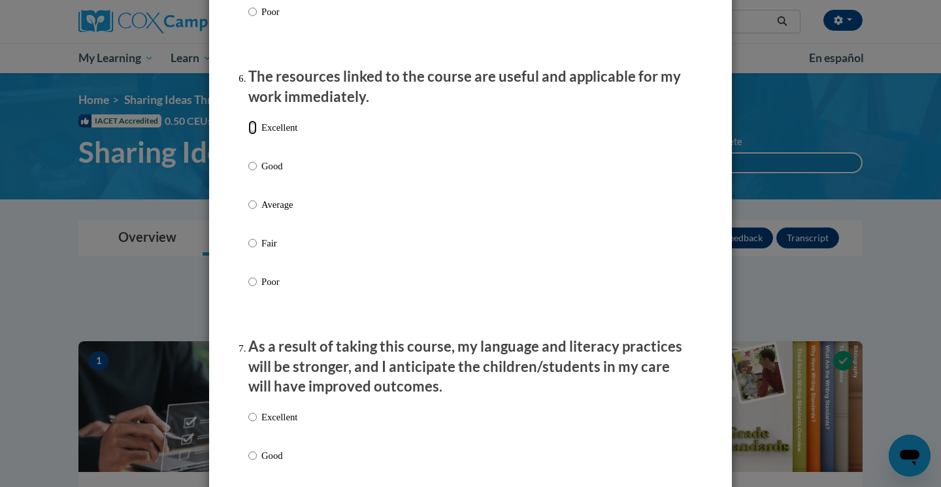
click at [250, 135] on input "Excellent" at bounding box center [252, 127] width 8 height 14
radio input "true"
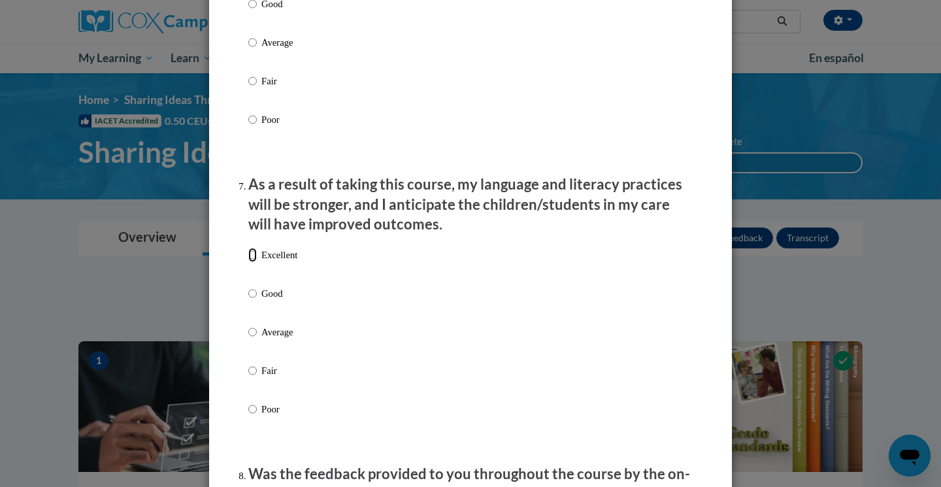
click at [251, 262] on input "Excellent" at bounding box center [252, 255] width 8 height 14
radio input "true"
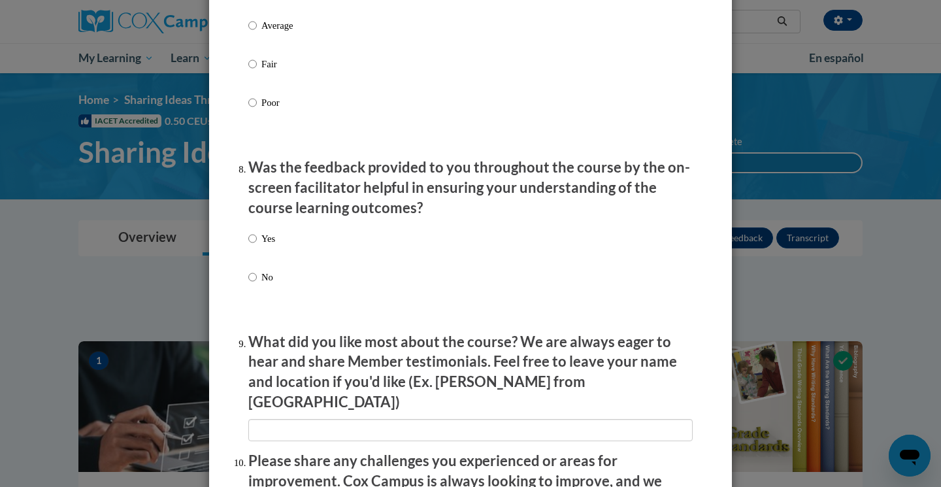
scroll to position [1891, 0]
click at [248, 245] on input "Yes" at bounding box center [252, 238] width 8 height 14
radio input "true"
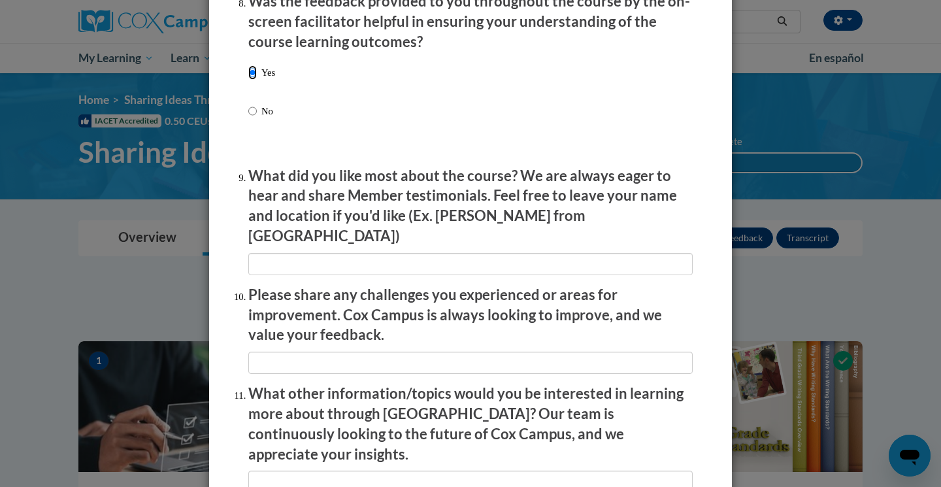
scroll to position [2059, 0]
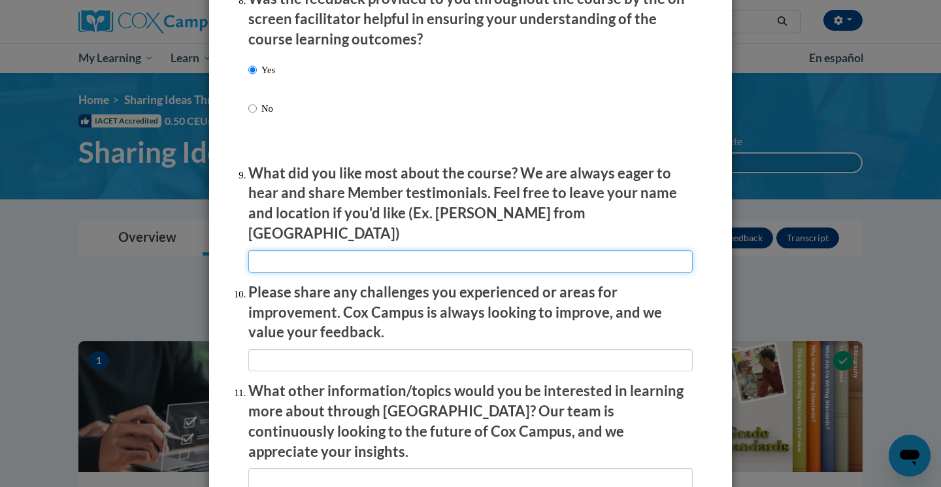
click at [426, 257] on input "textbox" at bounding box center [470, 261] width 444 height 22
type input "Getting new ideas"
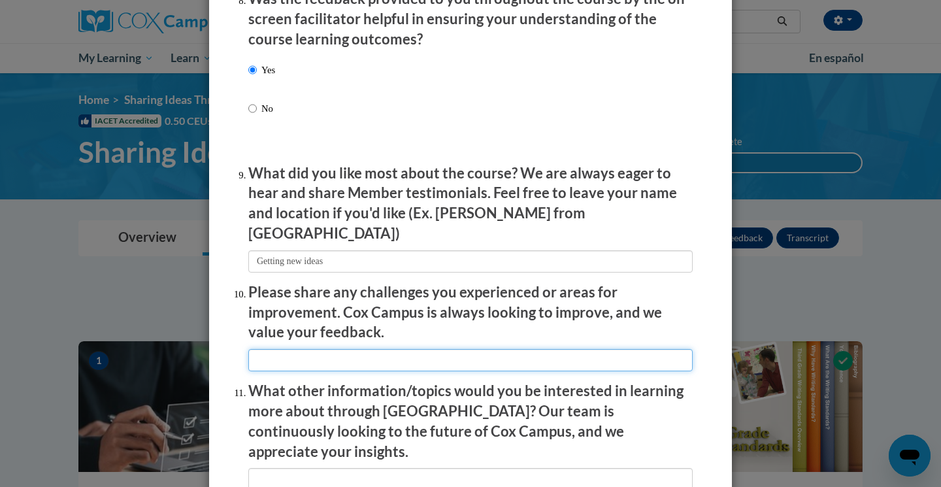
click at [301, 350] on input "textbox" at bounding box center [470, 360] width 444 height 22
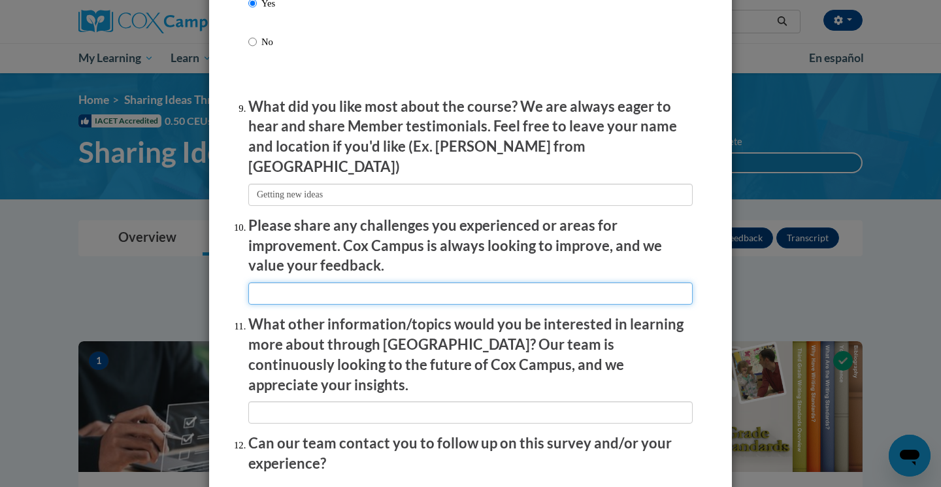
scroll to position [2210, 0]
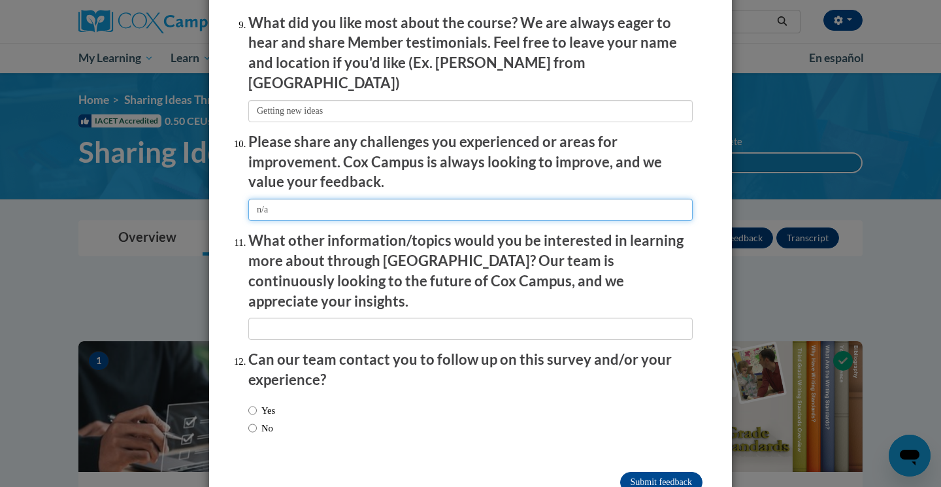
type input "n/a"
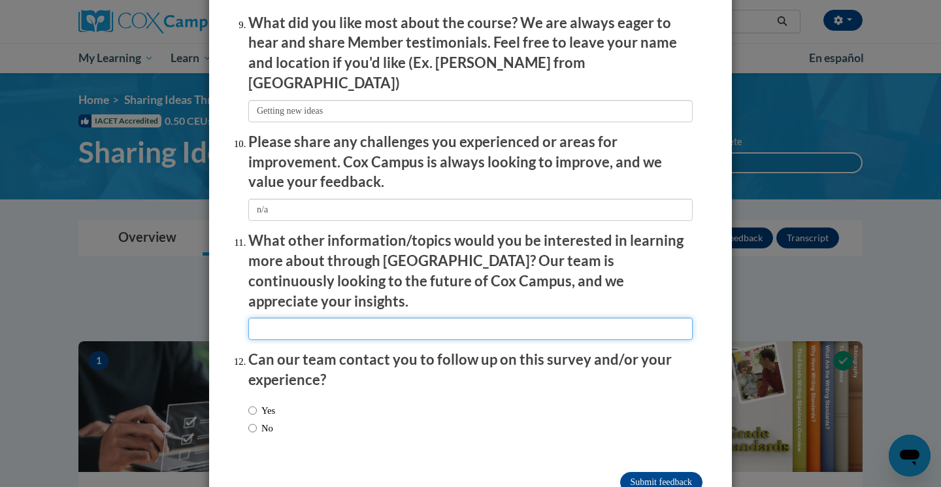
click at [647, 317] on input "textbox" at bounding box center [470, 328] width 444 height 22
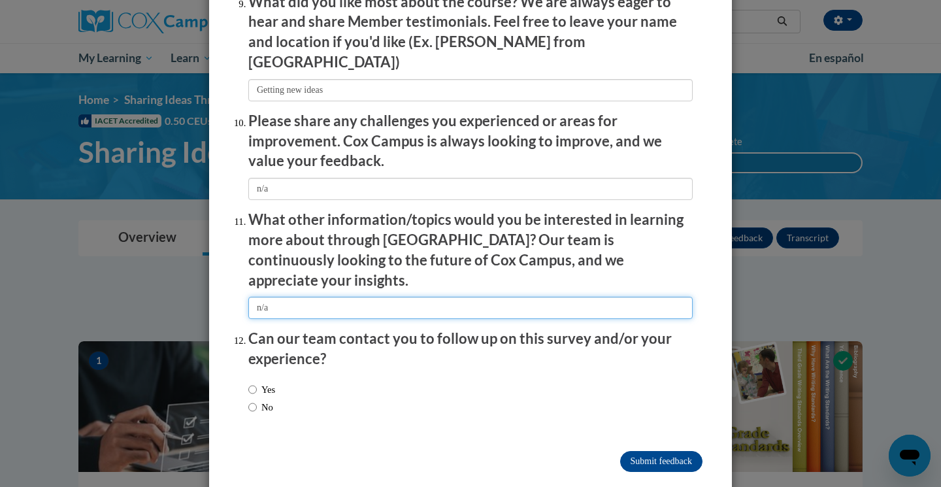
type input "n/a"
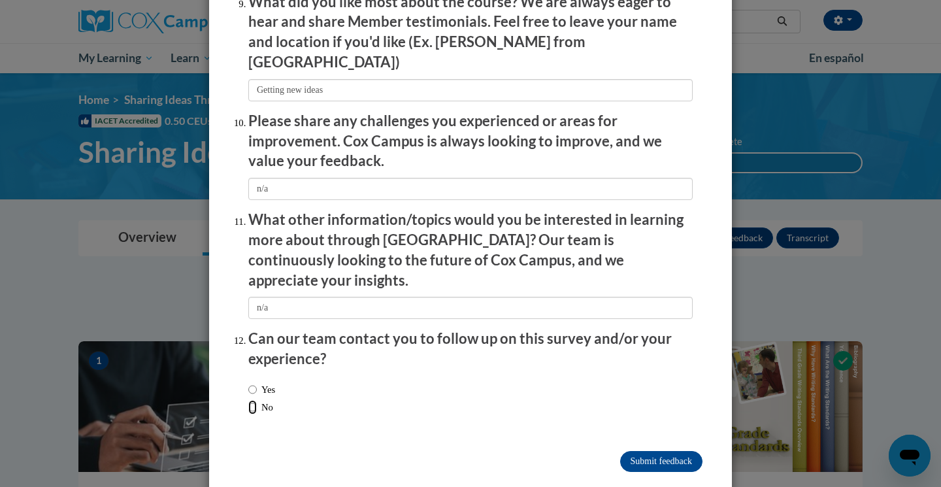
click at [248, 400] on input "No" at bounding box center [252, 407] width 8 height 14
radio input "true"
click at [671, 451] on input "Submit feedback" at bounding box center [661, 461] width 82 height 21
click at [637, 451] on input "Submitting" at bounding box center [661, 461] width 82 height 21
